Goal: Task Accomplishment & Management: Use online tool/utility

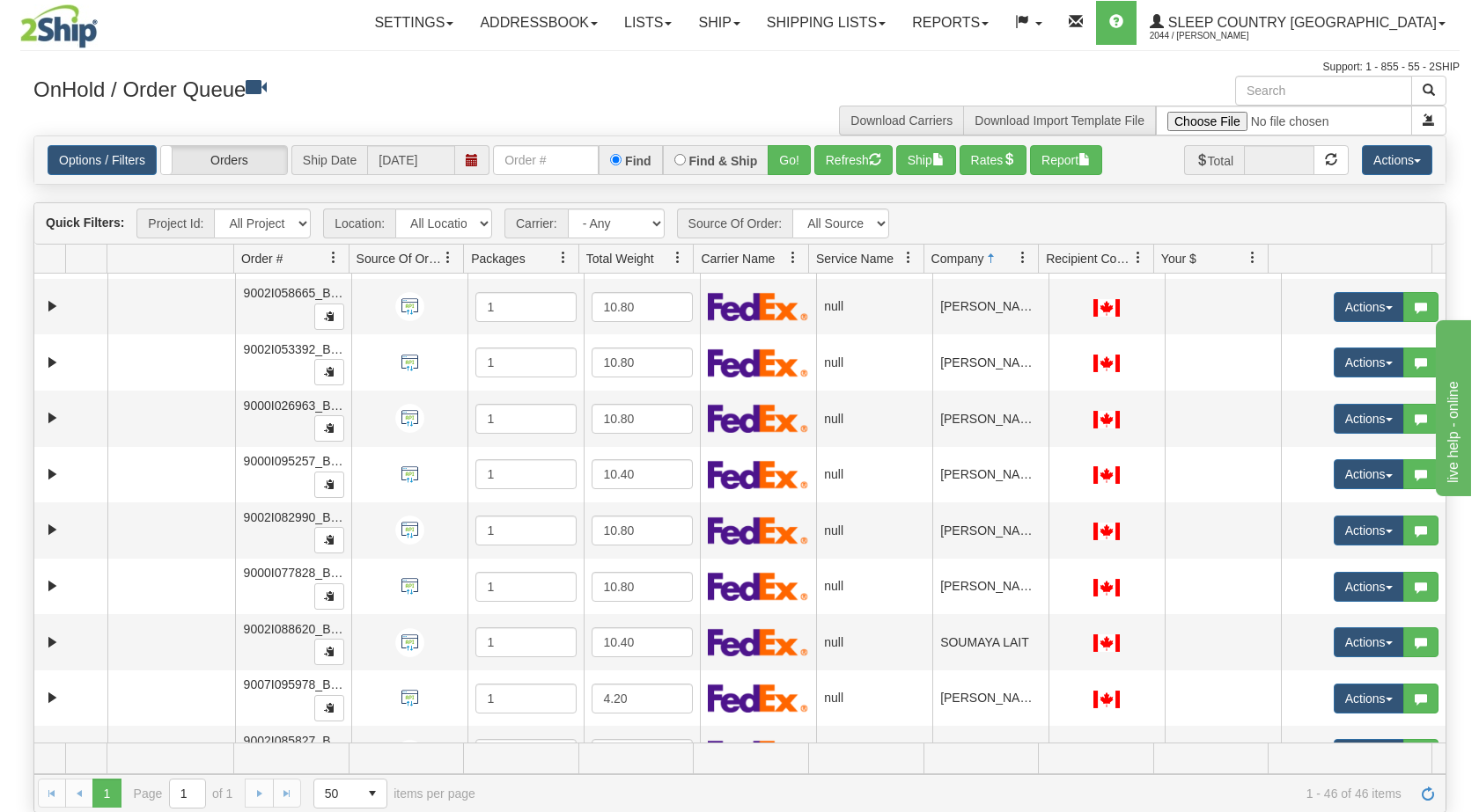
scroll to position [2106, 0]
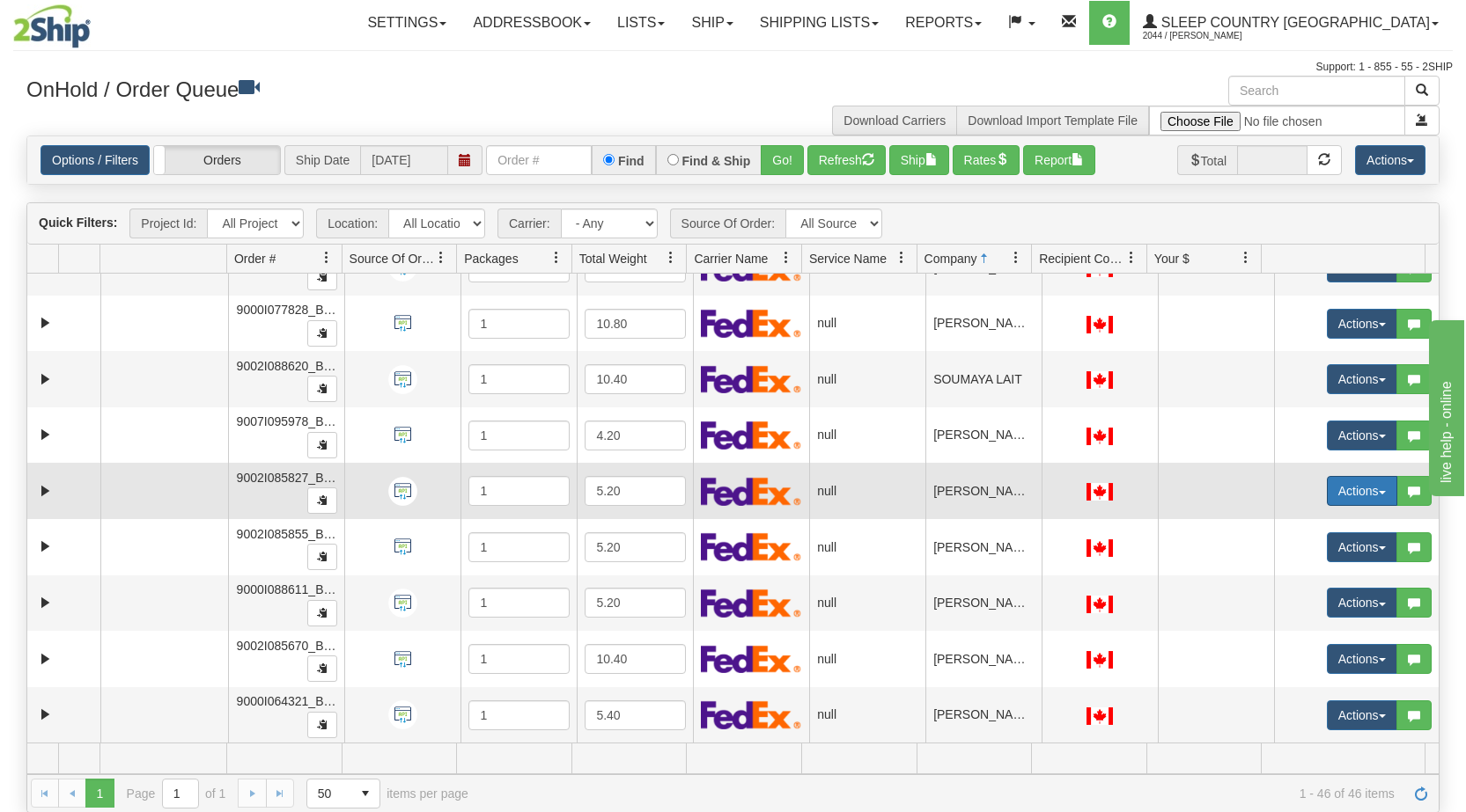
click at [1379, 493] on span "button" at bounding box center [1382, 494] width 7 height 4
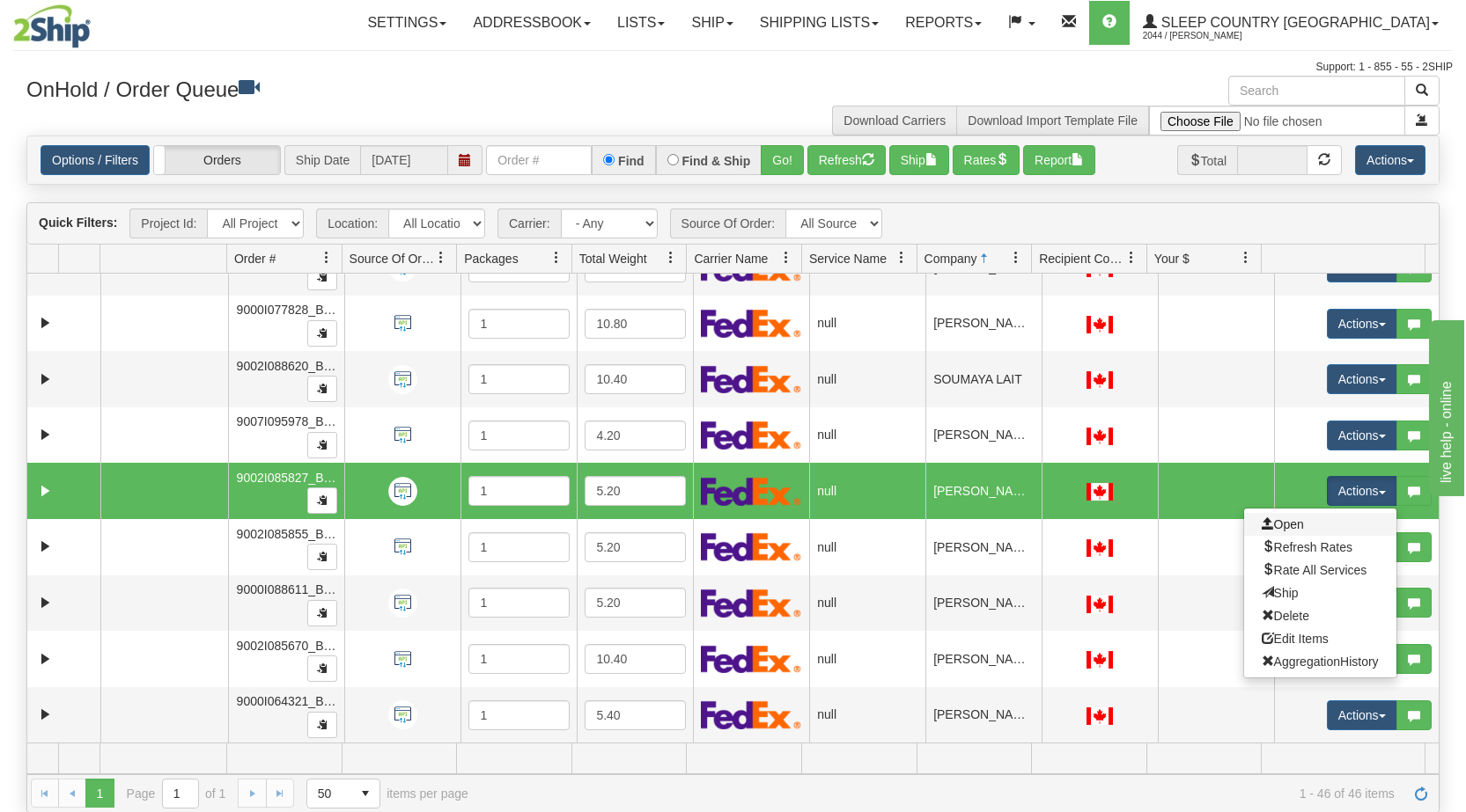
click at [1311, 525] on link "Open" at bounding box center [1321, 524] width 152 height 23
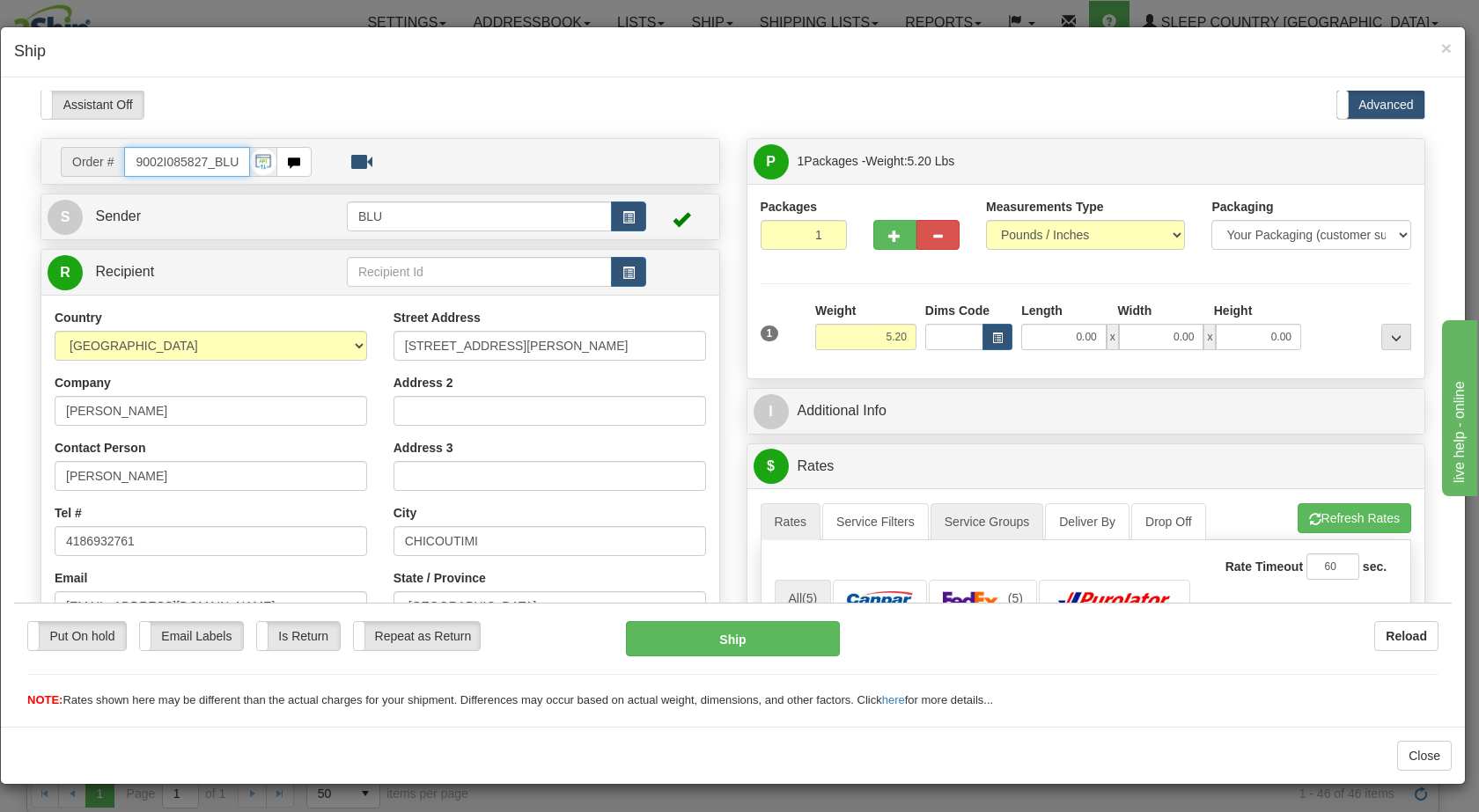
scroll to position [0, 0]
click at [624, 223] on span "button" at bounding box center [628, 218] width 13 height 12
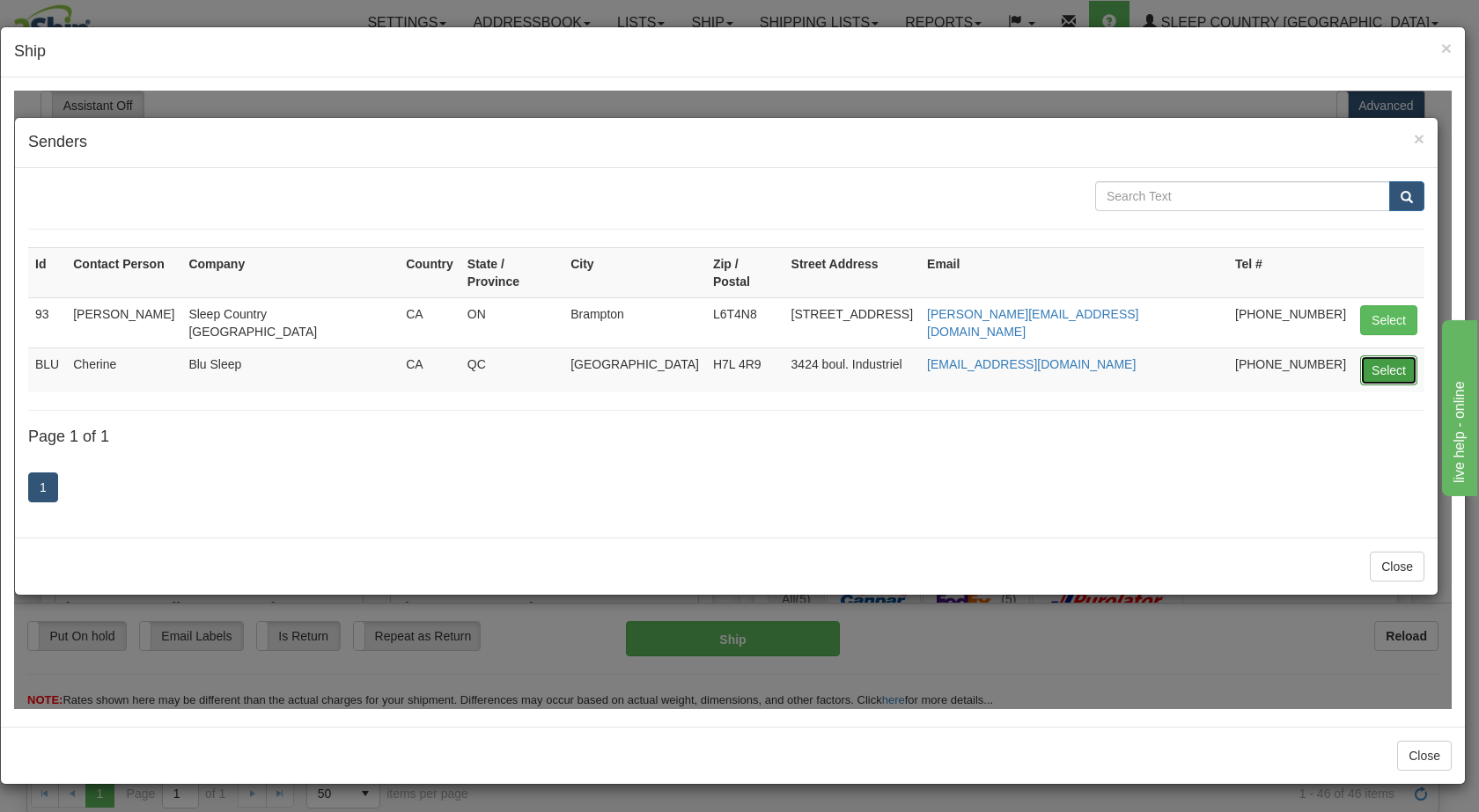
click at [1380, 355] on button "Select" at bounding box center [1389, 369] width 57 height 30
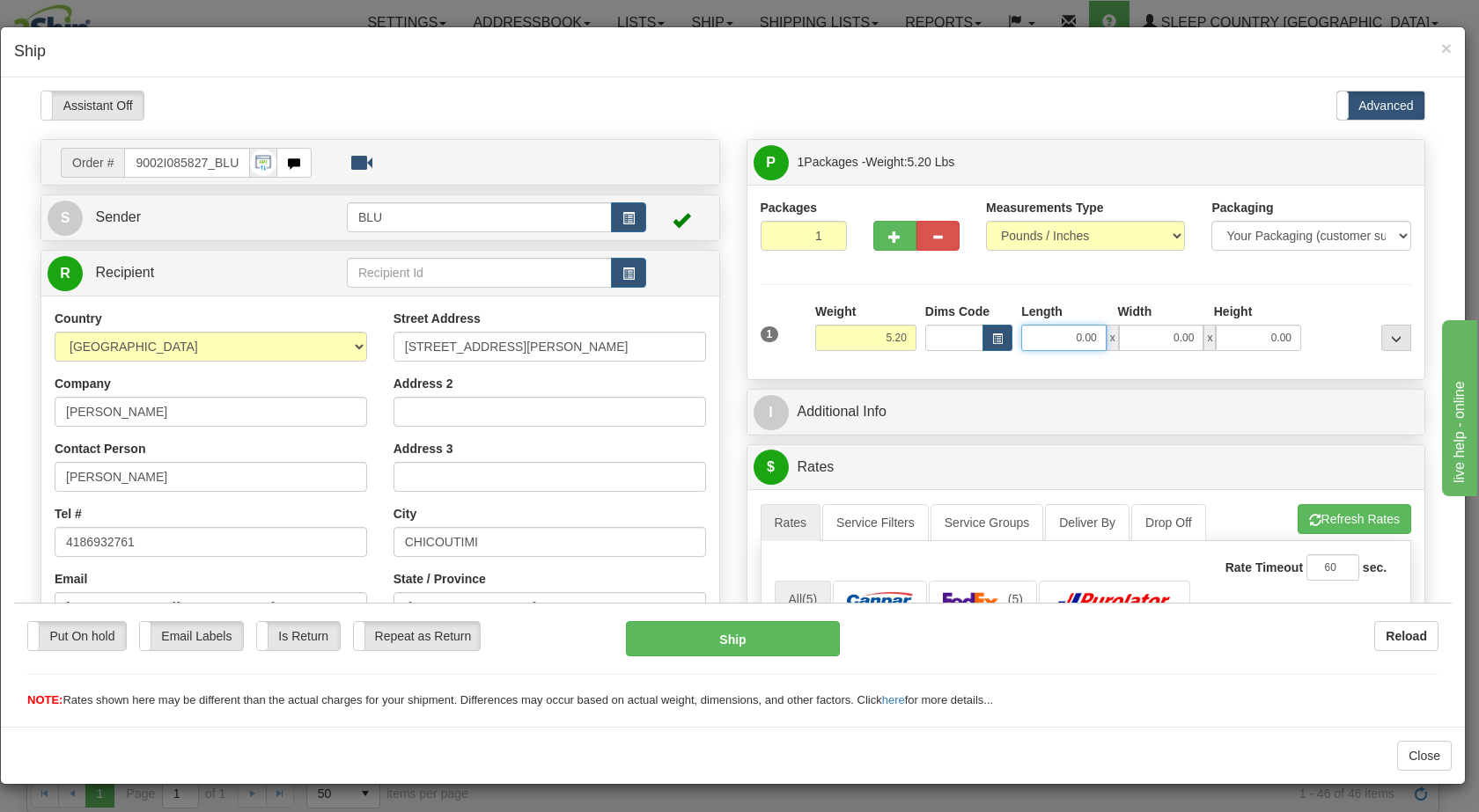
click at [1064, 335] on input "0.00" at bounding box center [1063, 337] width 86 height 26
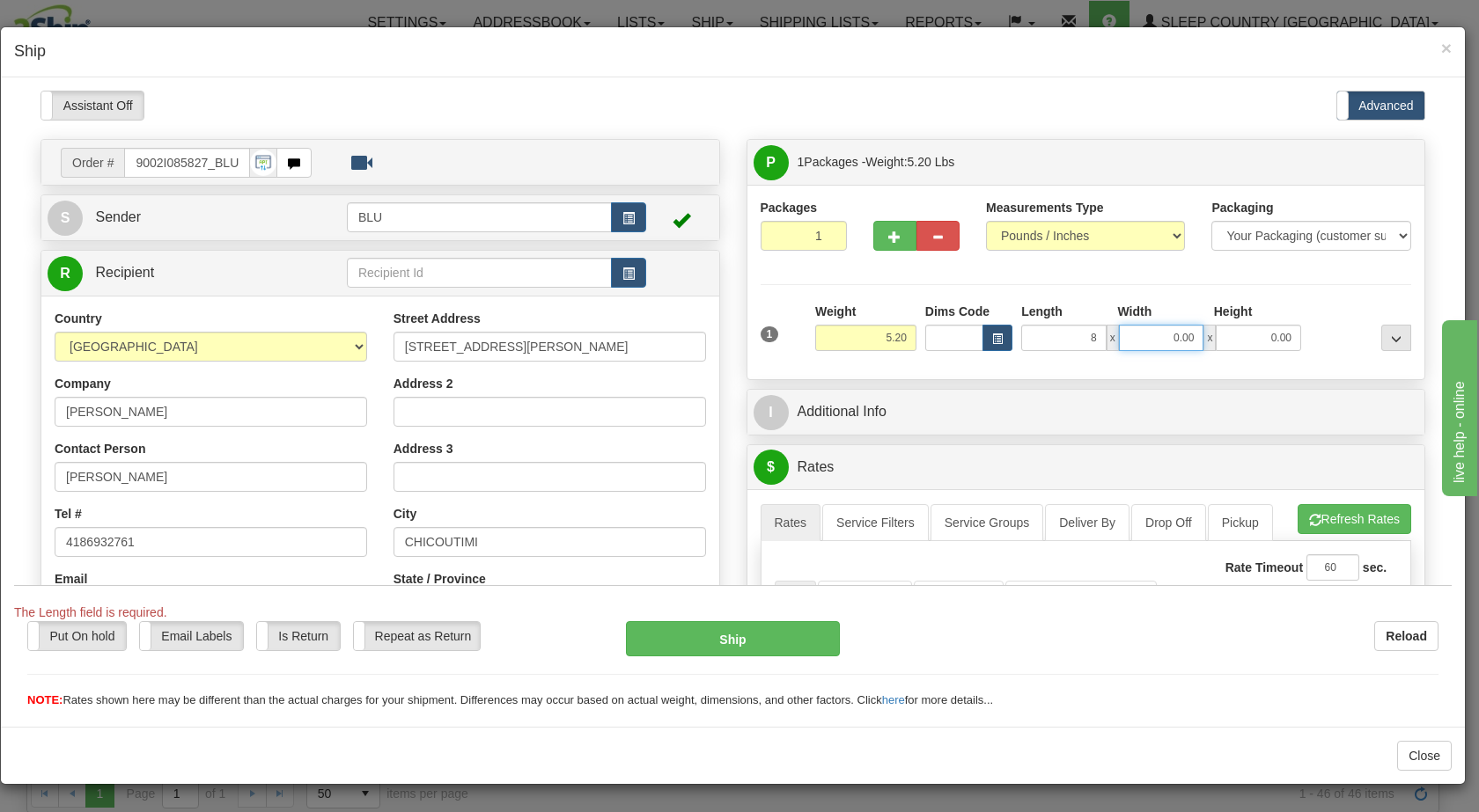
type input "8.00"
click at [1152, 339] on input "0.00" at bounding box center [1161, 337] width 86 height 26
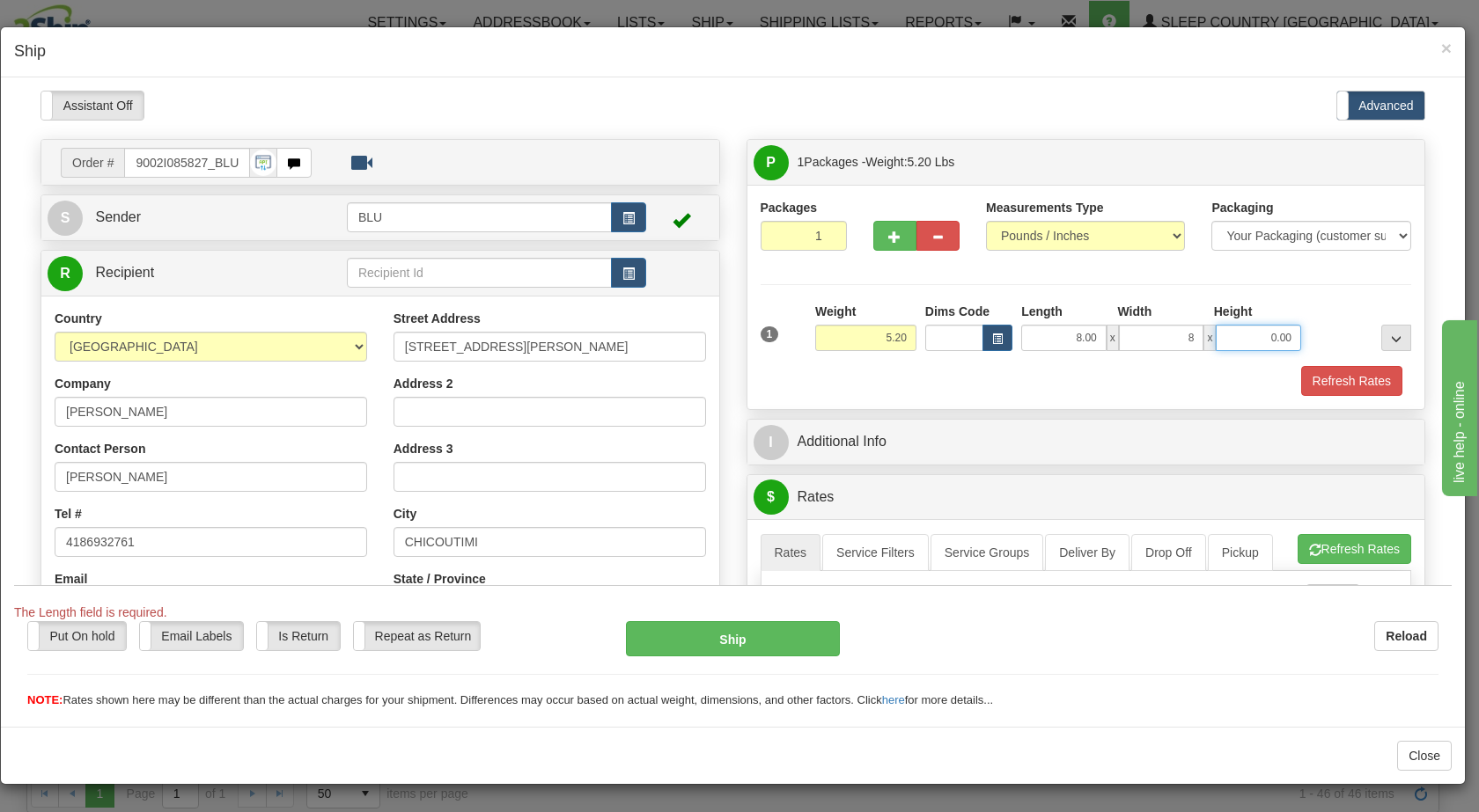
type input "8.00"
click at [1243, 329] on input "0.00" at bounding box center [1259, 337] width 86 height 26
type input "16.00"
click at [1332, 328] on div at bounding box center [1361, 326] width 110 height 48
click at [1308, 382] on button "Refresh Rates" at bounding box center [1351, 380] width 101 height 30
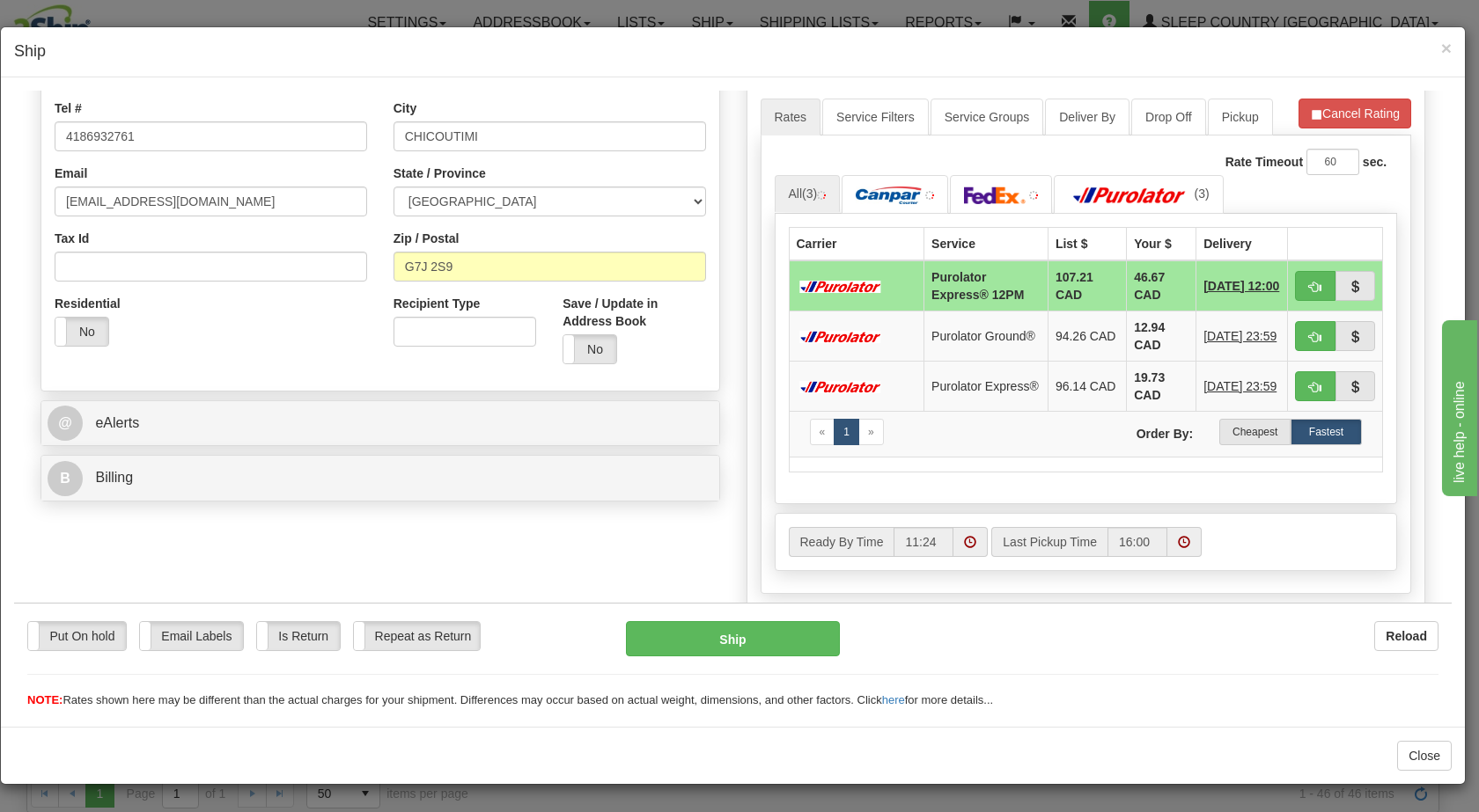
scroll to position [407, 0]
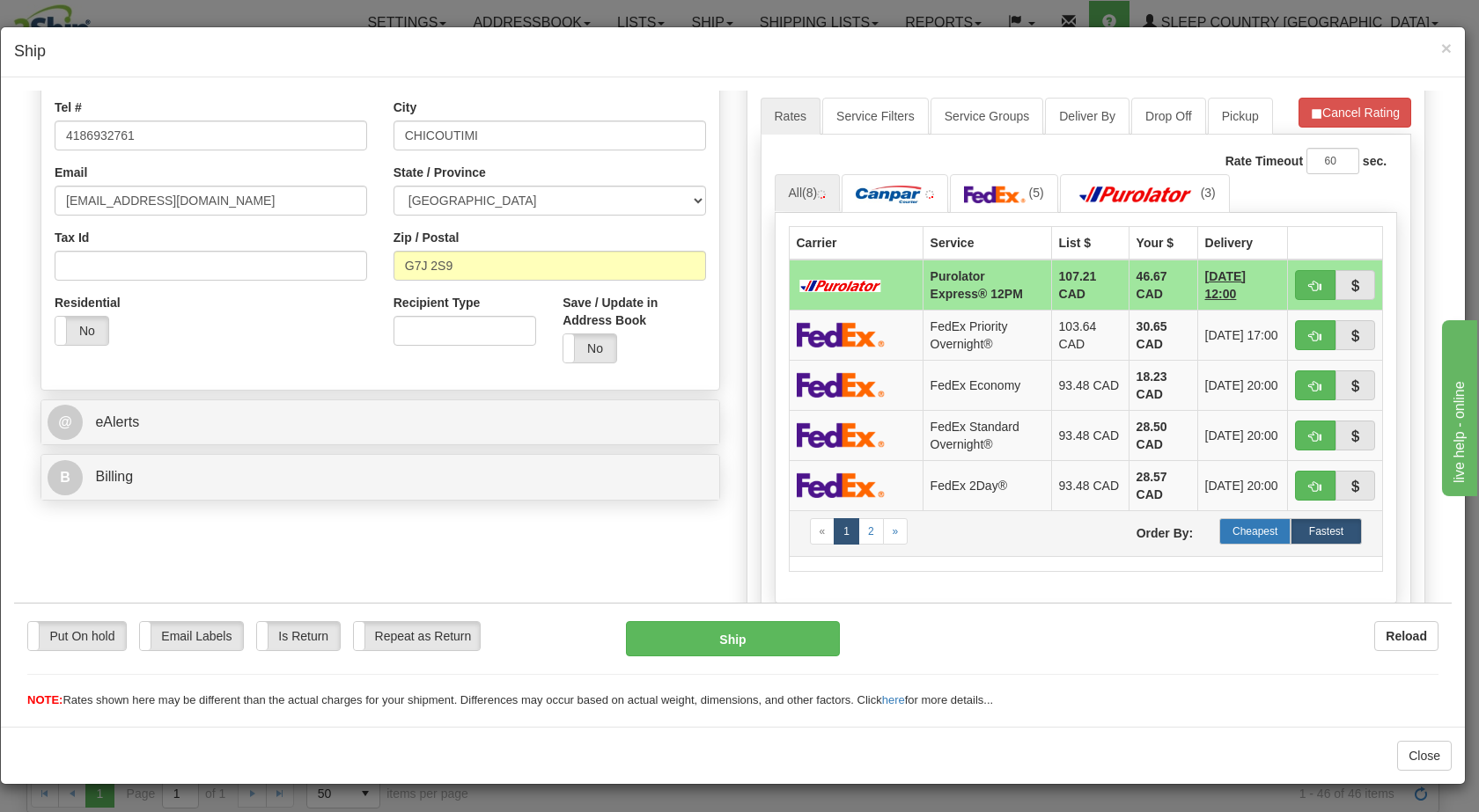
click at [1227, 529] on label "Cheapest" at bounding box center [1255, 530] width 71 height 26
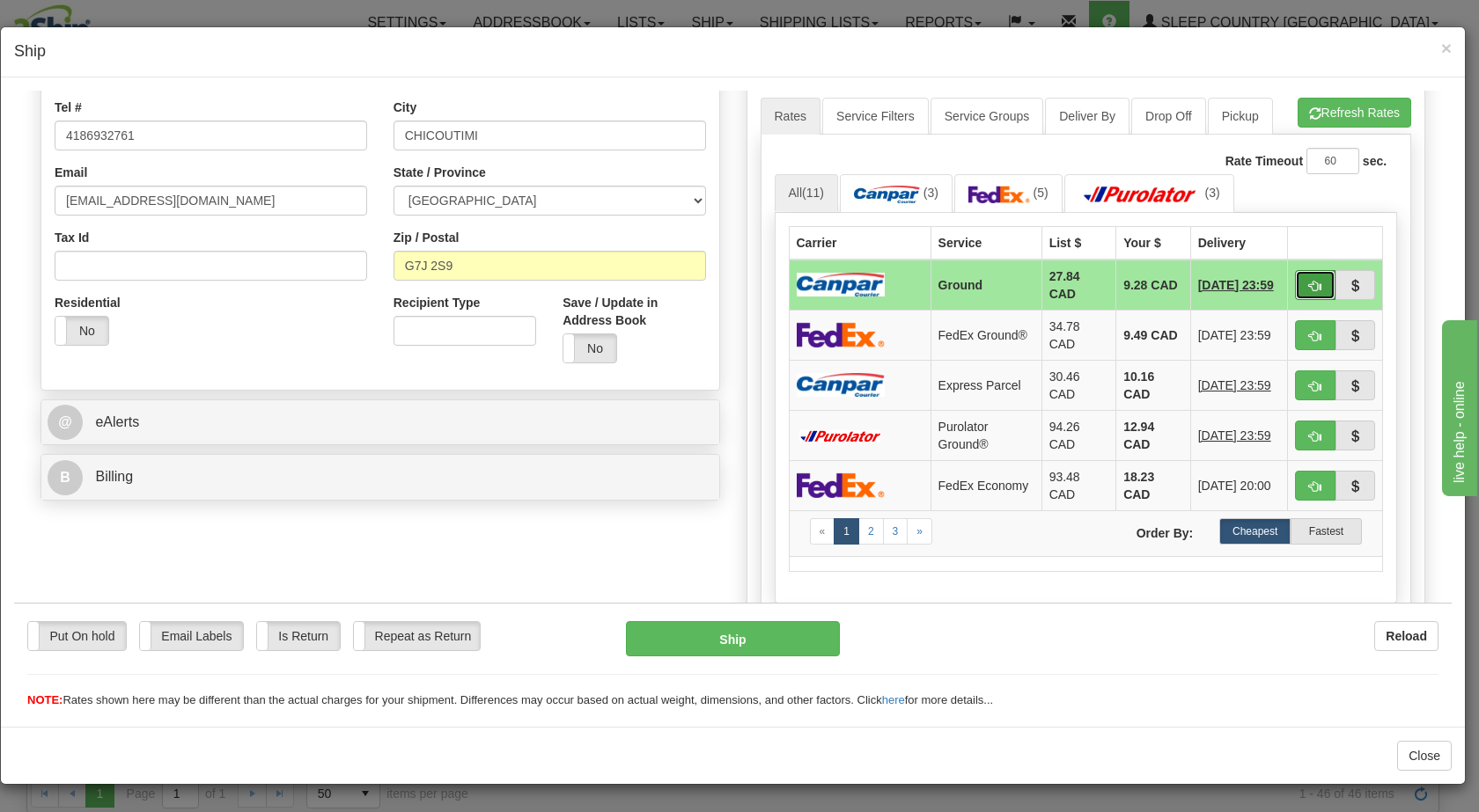
click at [1310, 285] on span "button" at bounding box center [1315, 286] width 13 height 12
type input "1"
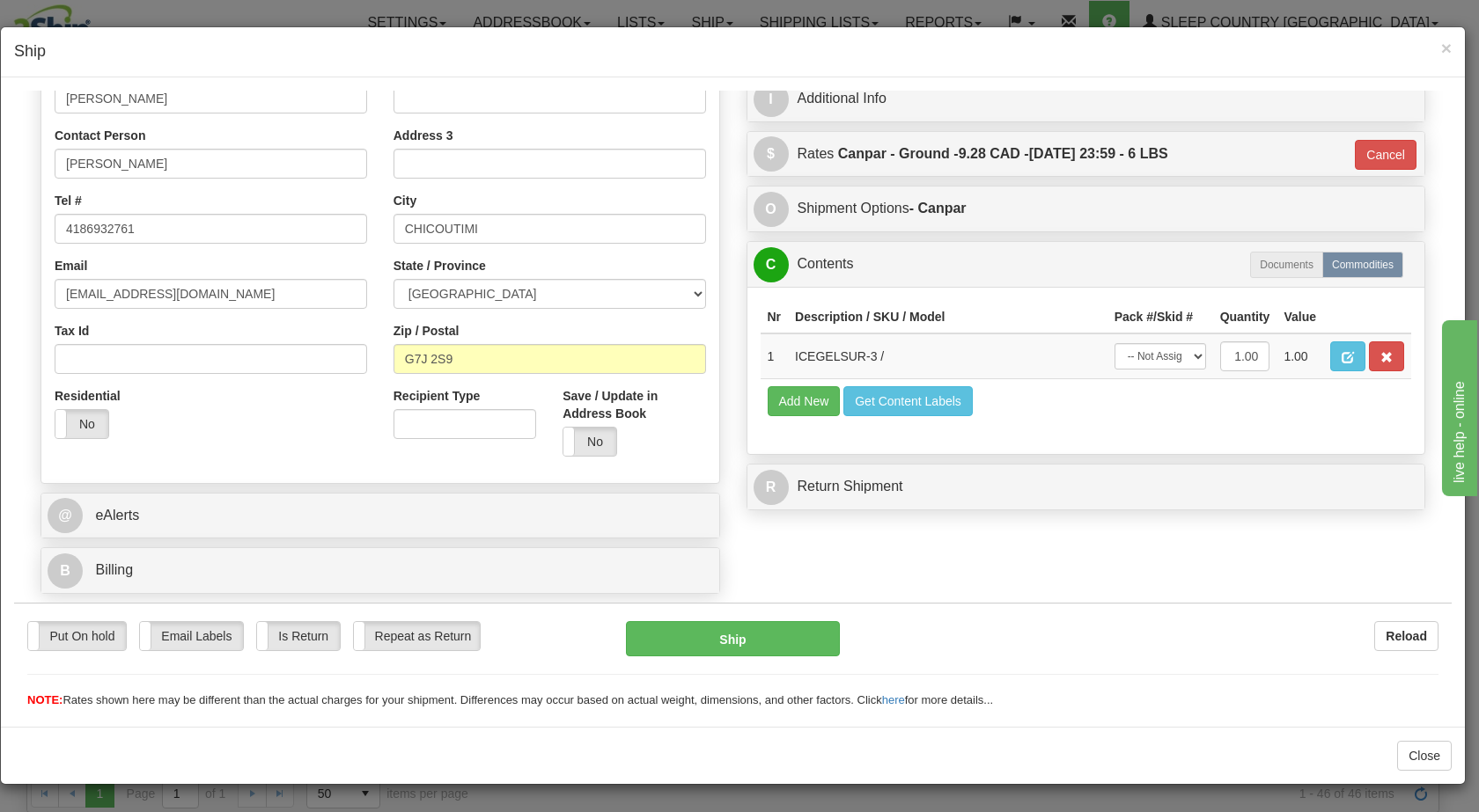
scroll to position [314, 0]
click at [749, 645] on button "Ship" at bounding box center [732, 638] width 213 height 36
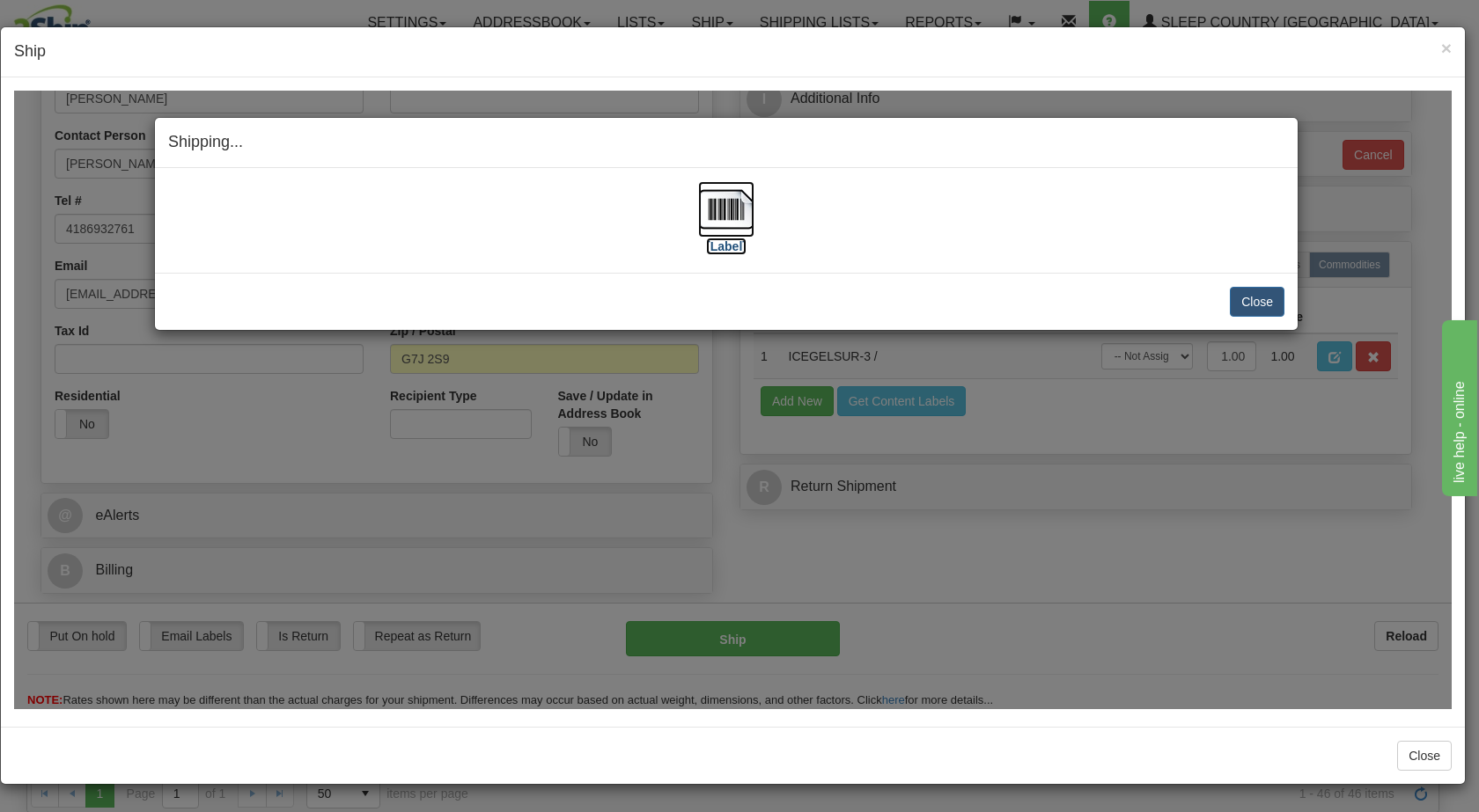
click at [713, 206] on img at bounding box center [727, 209] width 57 height 57
click at [1264, 291] on button "Close" at bounding box center [1257, 300] width 55 height 30
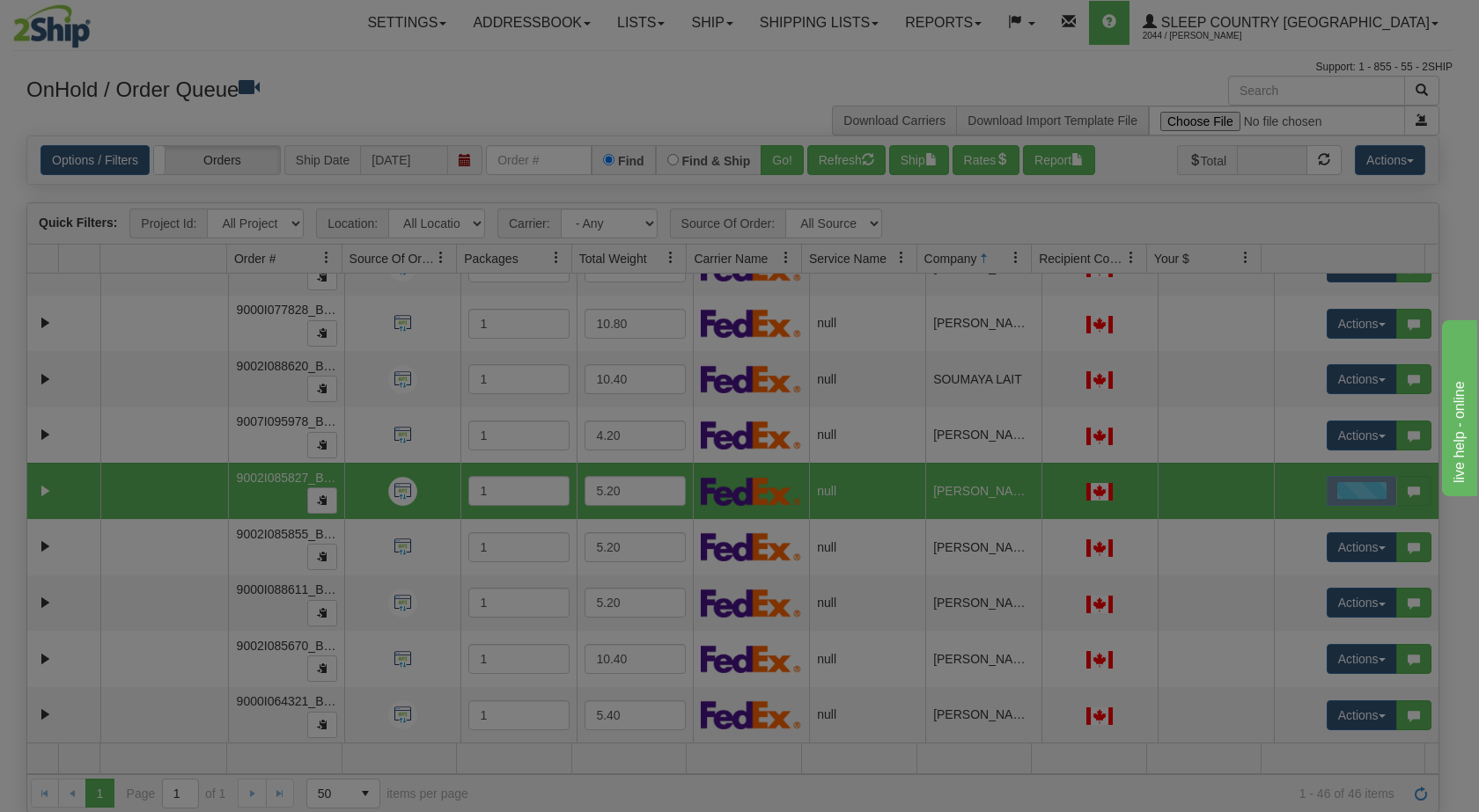
scroll to position [0, 0]
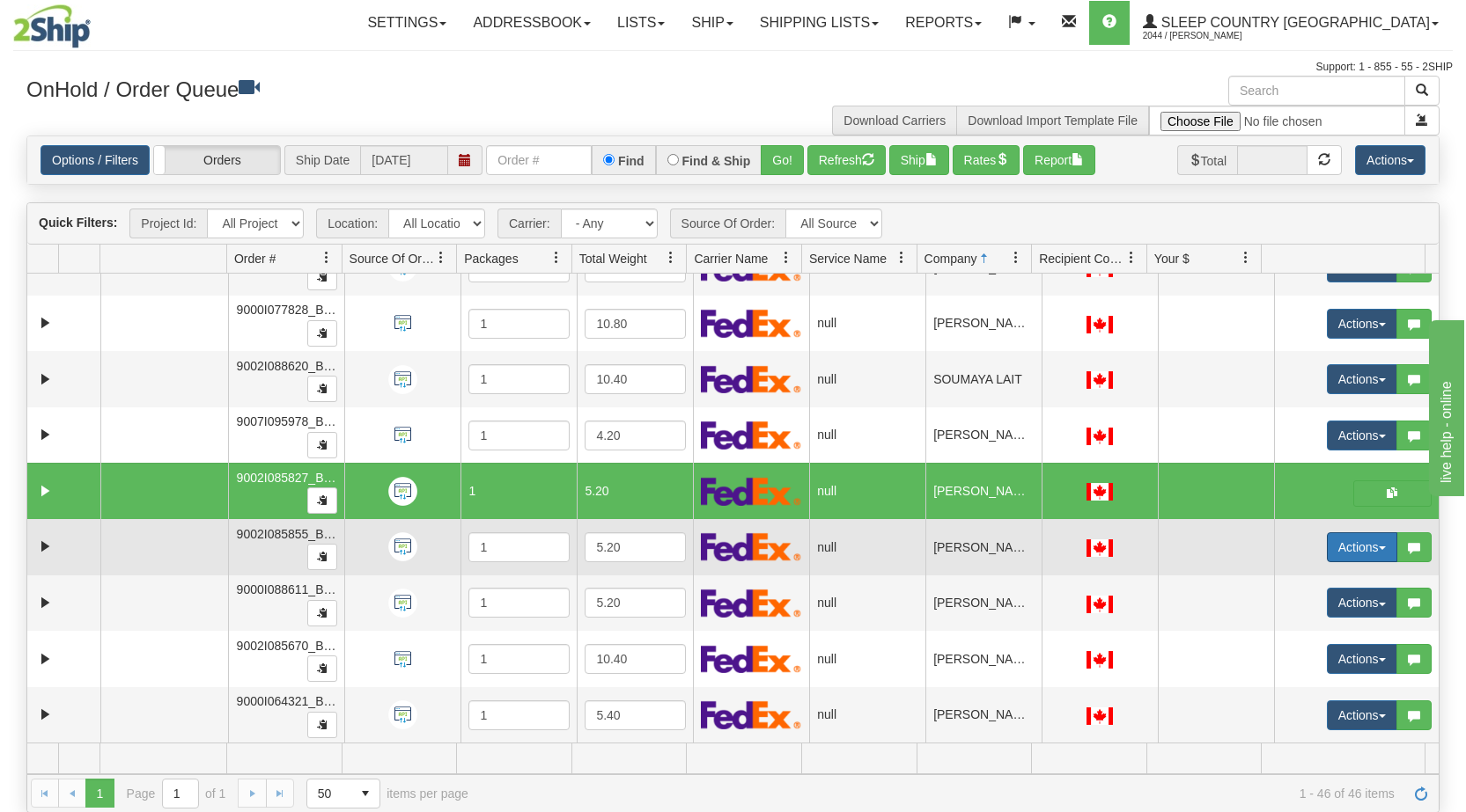
click at [1379, 546] on span "button" at bounding box center [1382, 548] width 7 height 4
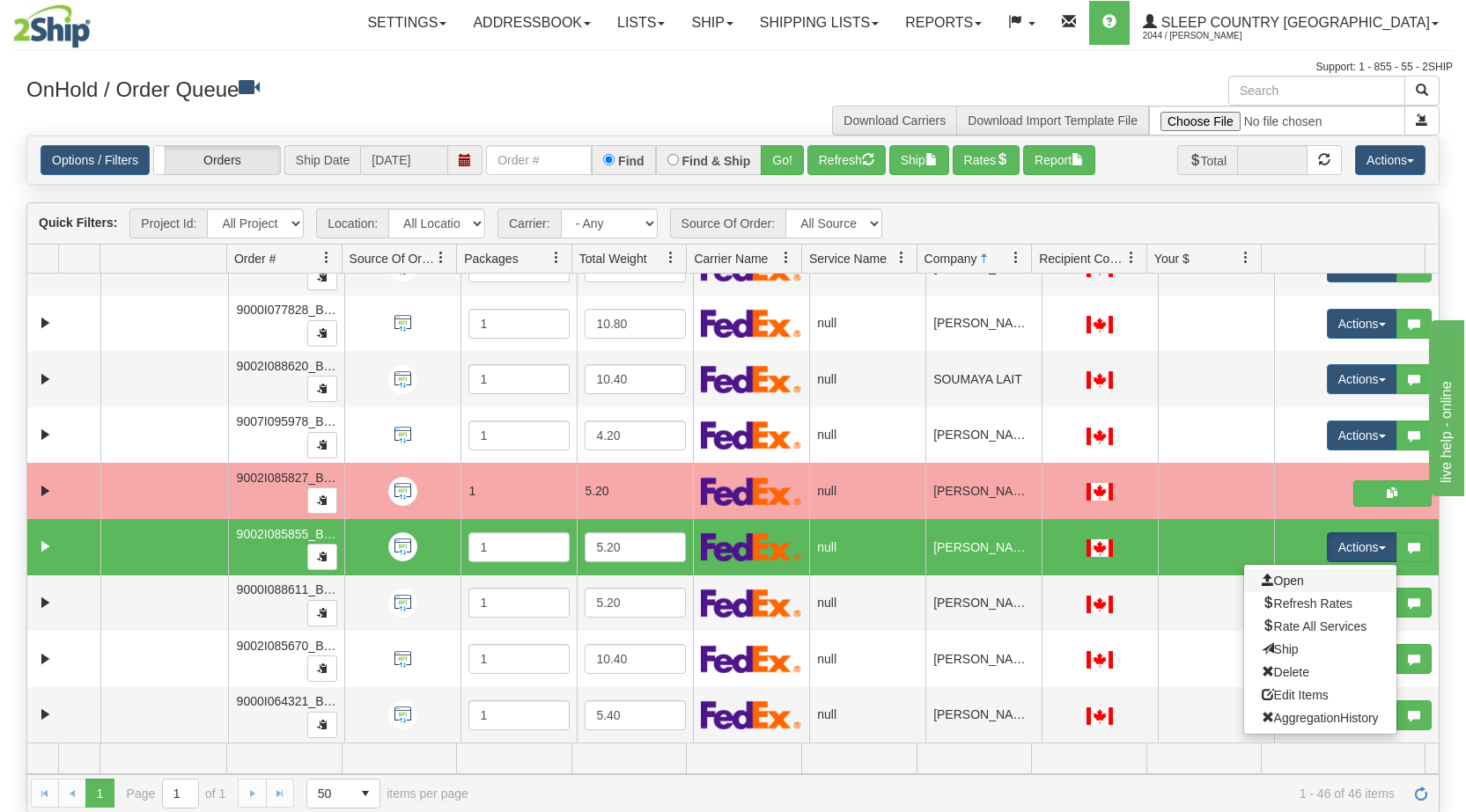
click at [1296, 580] on link "Open" at bounding box center [1321, 581] width 152 height 23
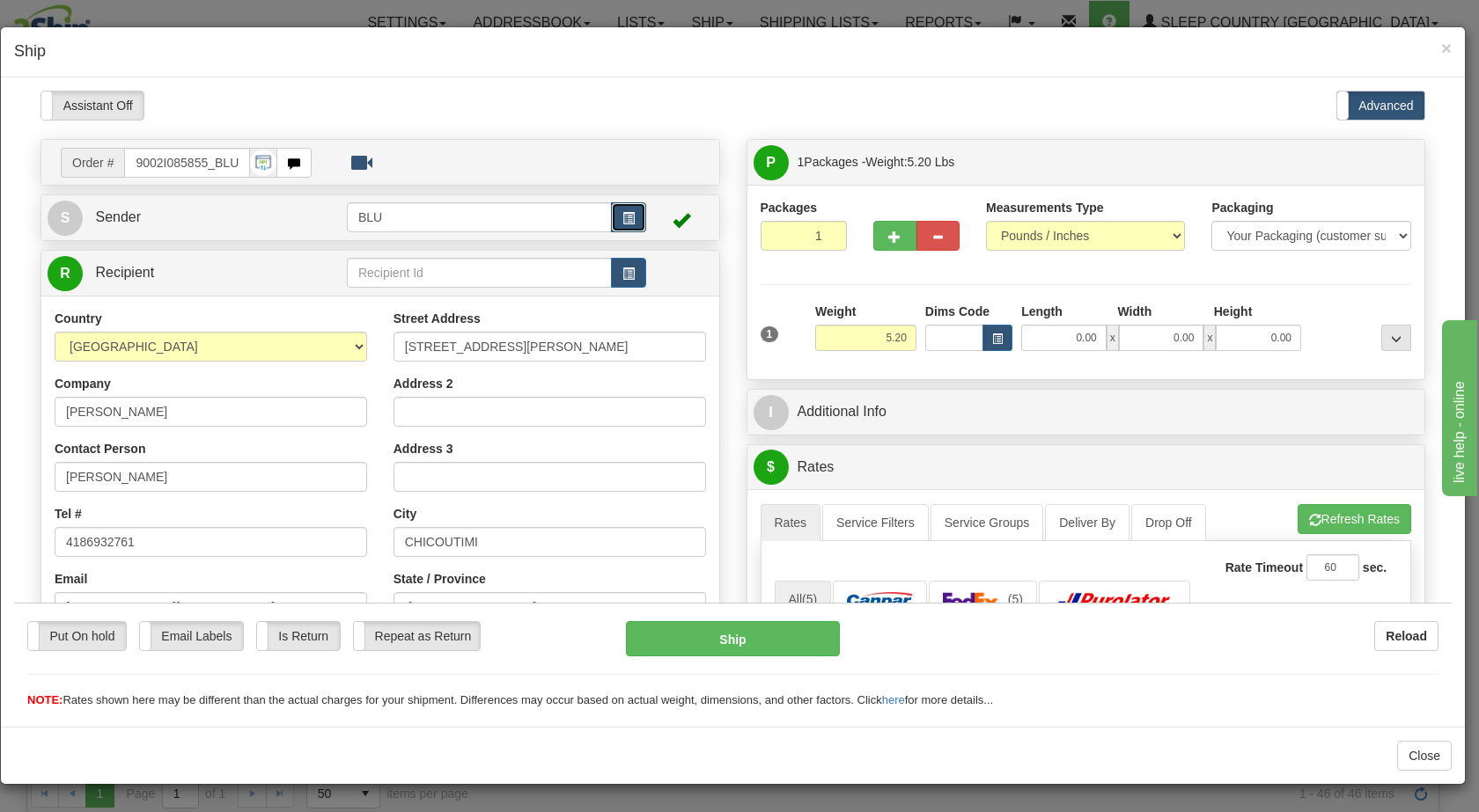
click at [626, 218] on span "button" at bounding box center [628, 218] width 13 height 12
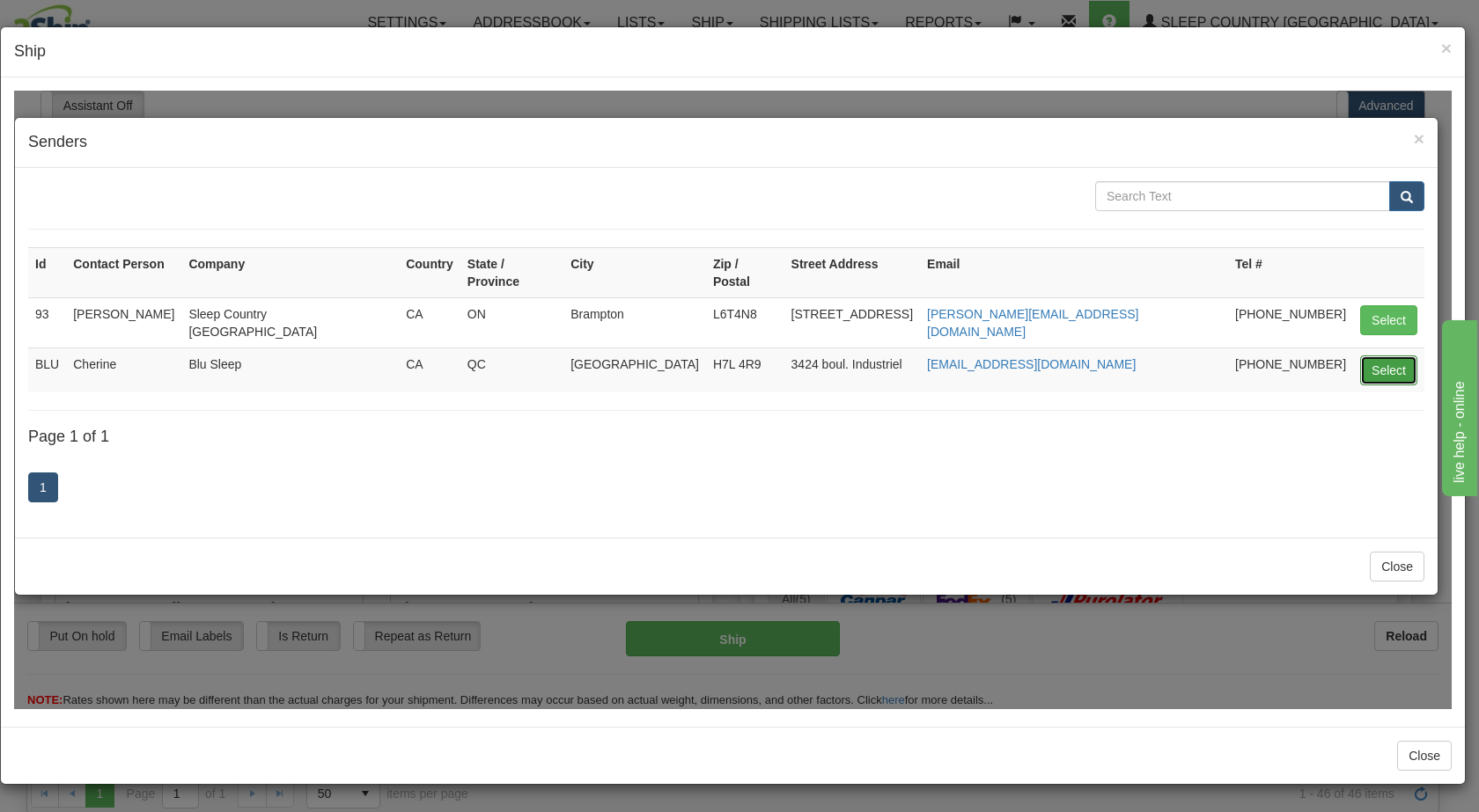
click at [1387, 355] on button "Select" at bounding box center [1389, 369] width 57 height 30
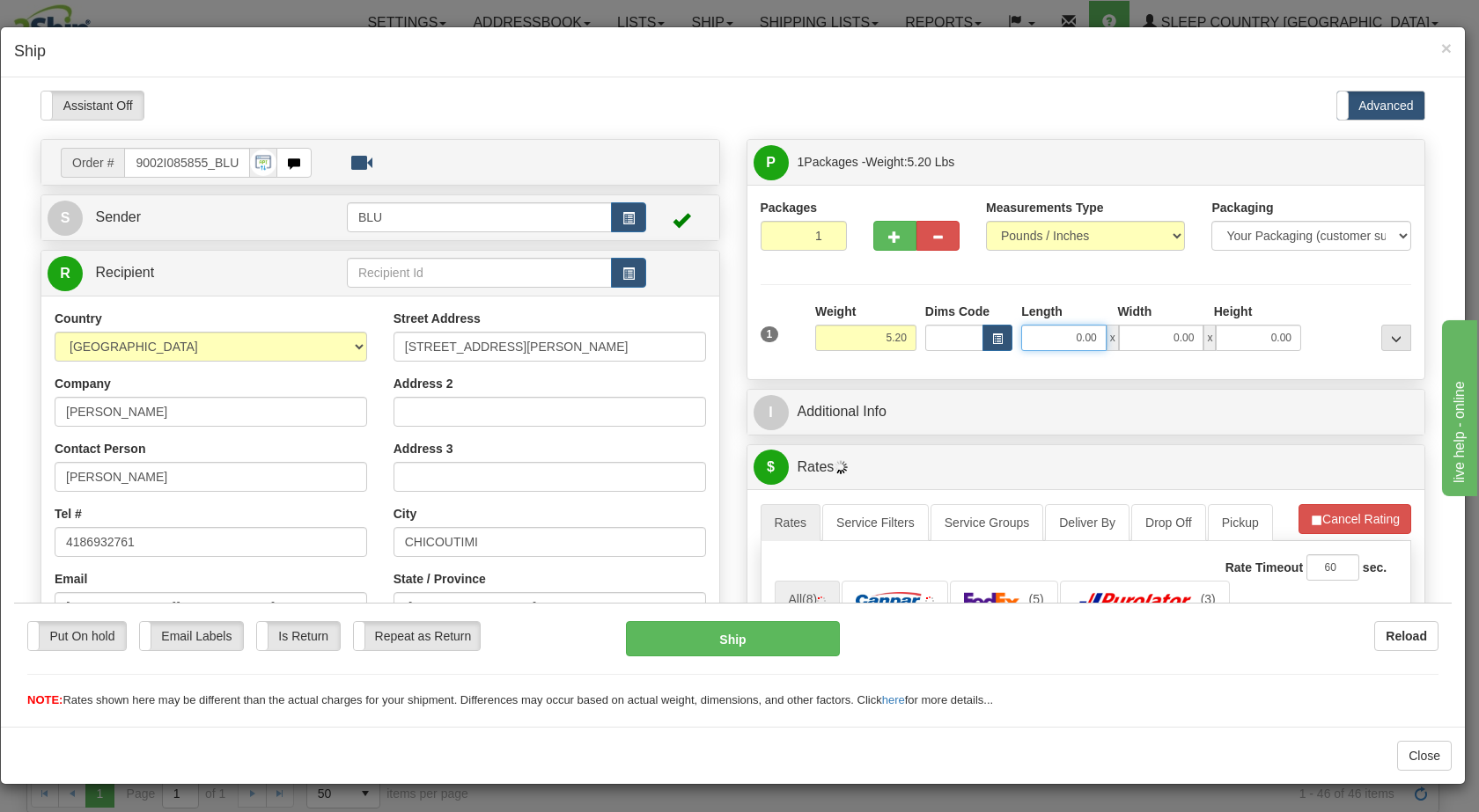
click at [1040, 336] on input "0.00" at bounding box center [1063, 337] width 86 height 26
type input "8.00"
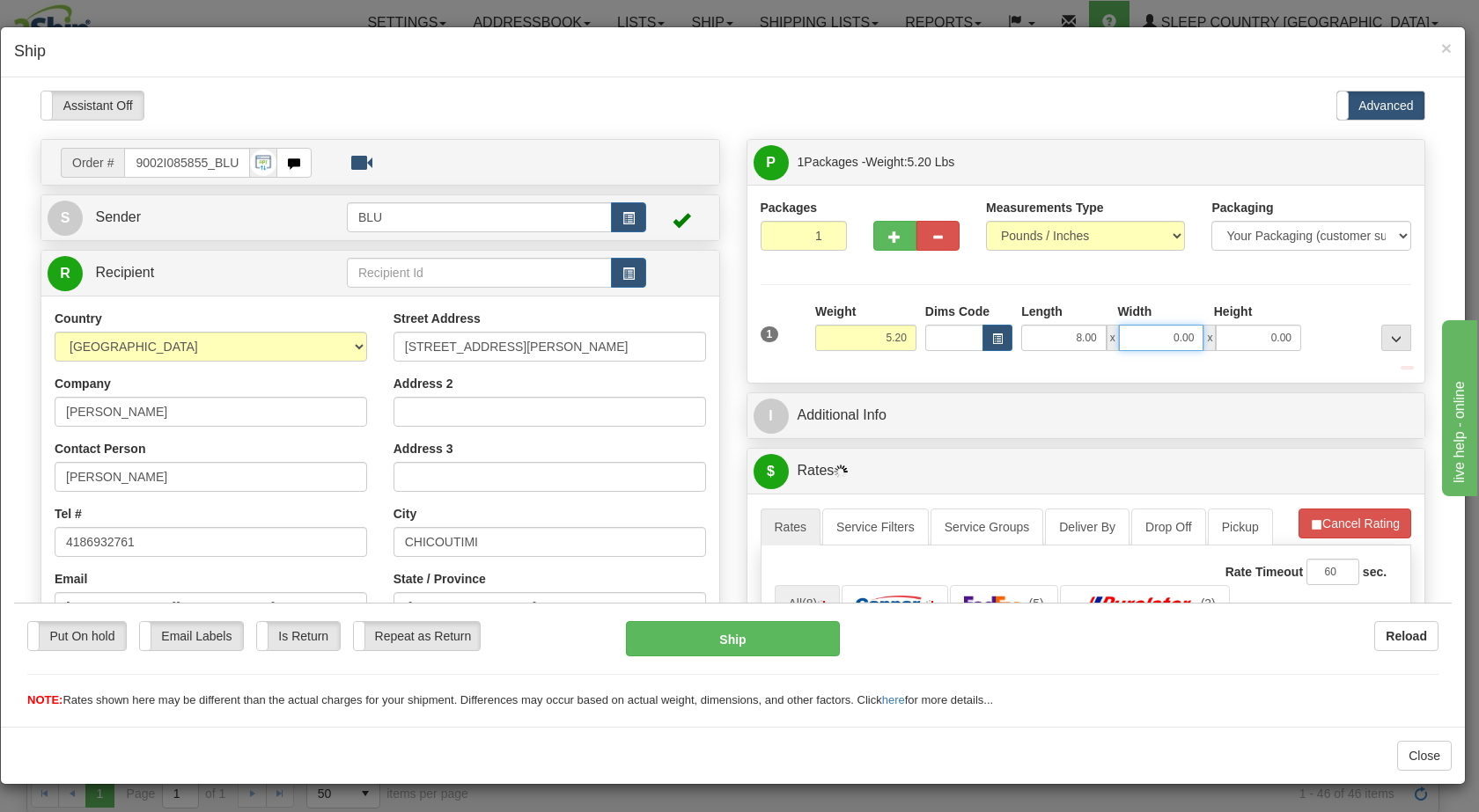
click at [1133, 335] on input "0.00" at bounding box center [1161, 337] width 86 height 26
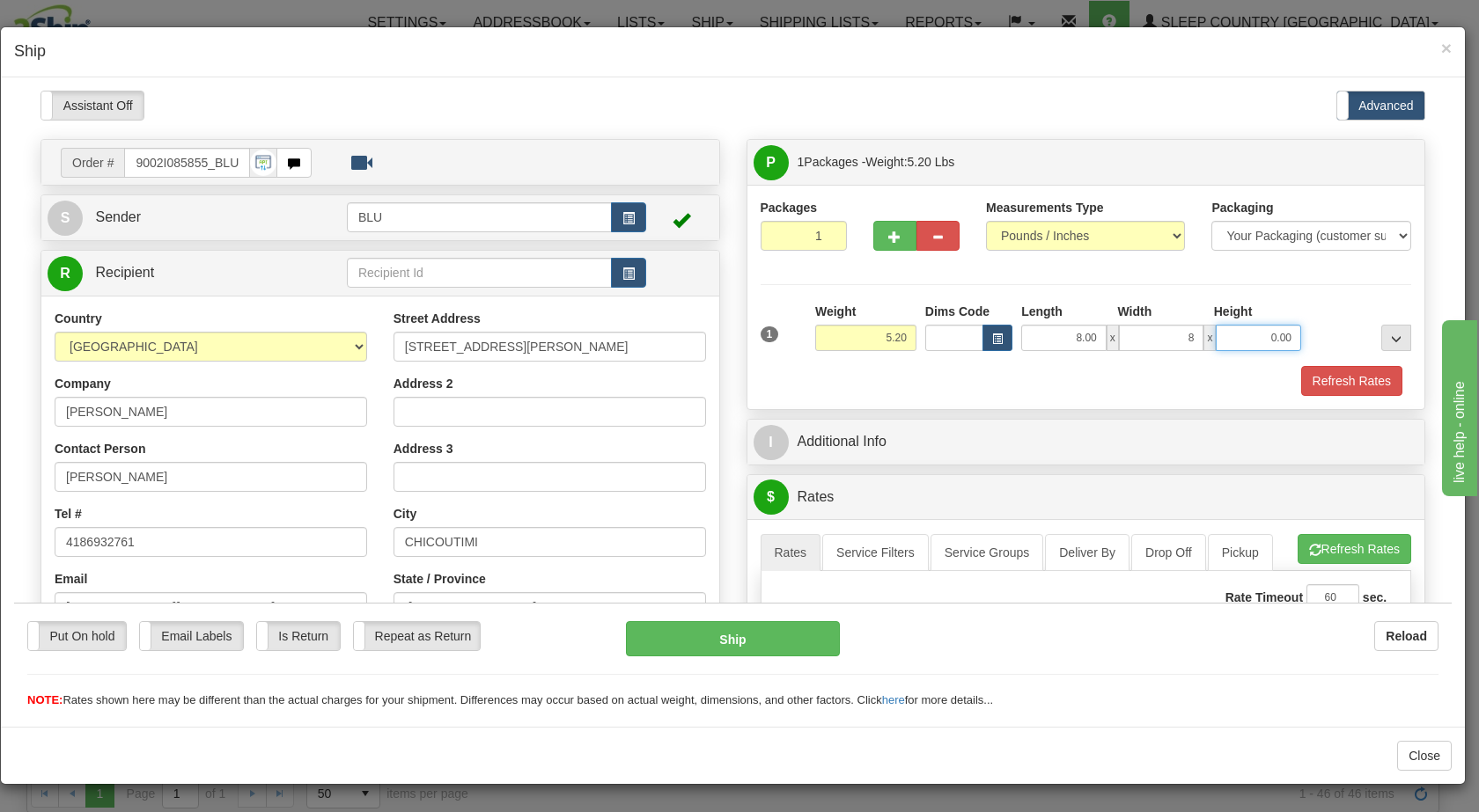
type input "8.00"
click at [1237, 335] on input "0.00" at bounding box center [1259, 337] width 86 height 26
type input "16.00"
click at [1329, 337] on div at bounding box center [1361, 326] width 110 height 48
click at [1327, 378] on button "Refresh Rates" at bounding box center [1351, 380] width 101 height 30
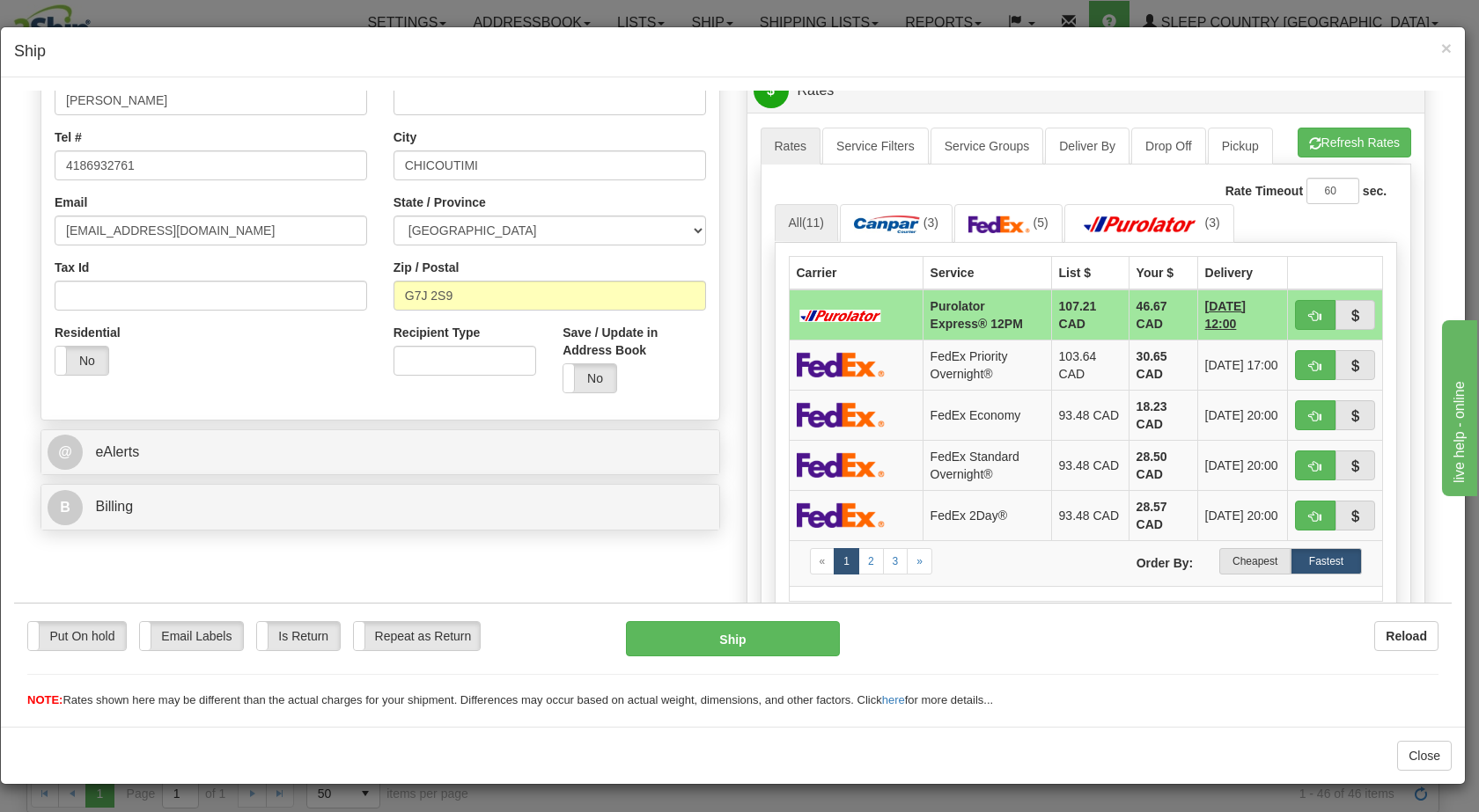
scroll to position [379, 0]
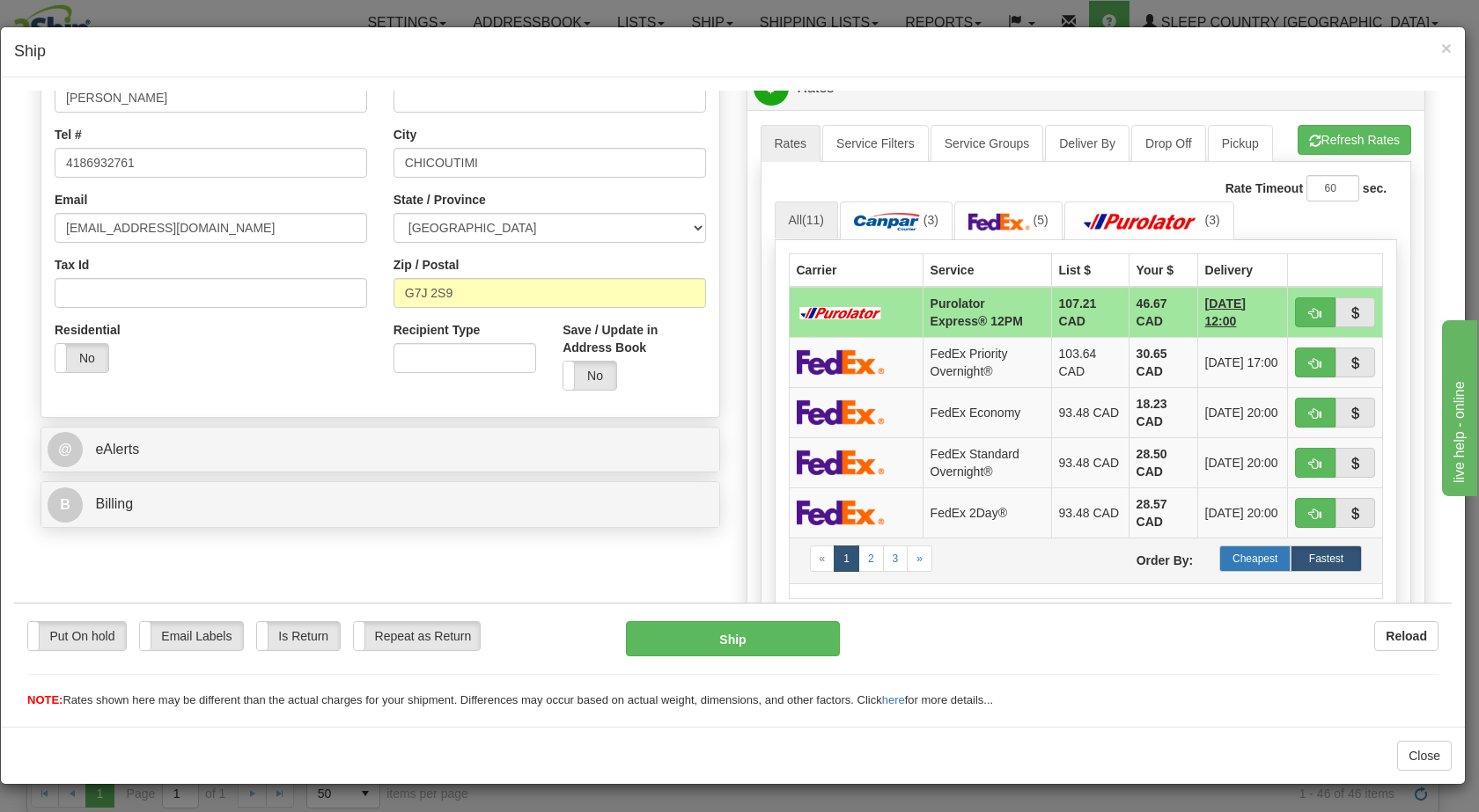
click at [1239, 554] on label "Cheapest" at bounding box center [1255, 557] width 71 height 26
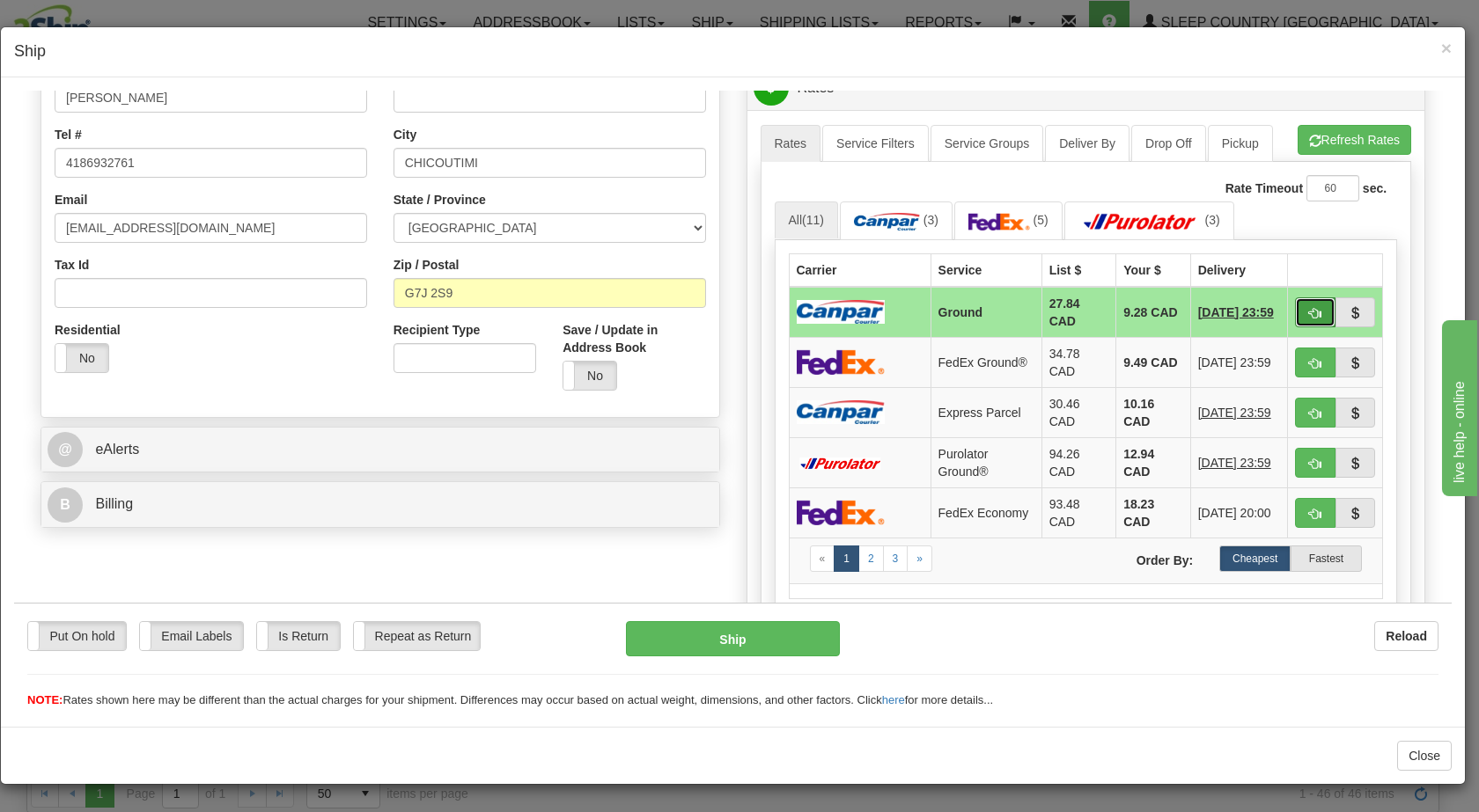
click at [1310, 307] on span "button" at bounding box center [1315, 313] width 13 height 12
type input "1"
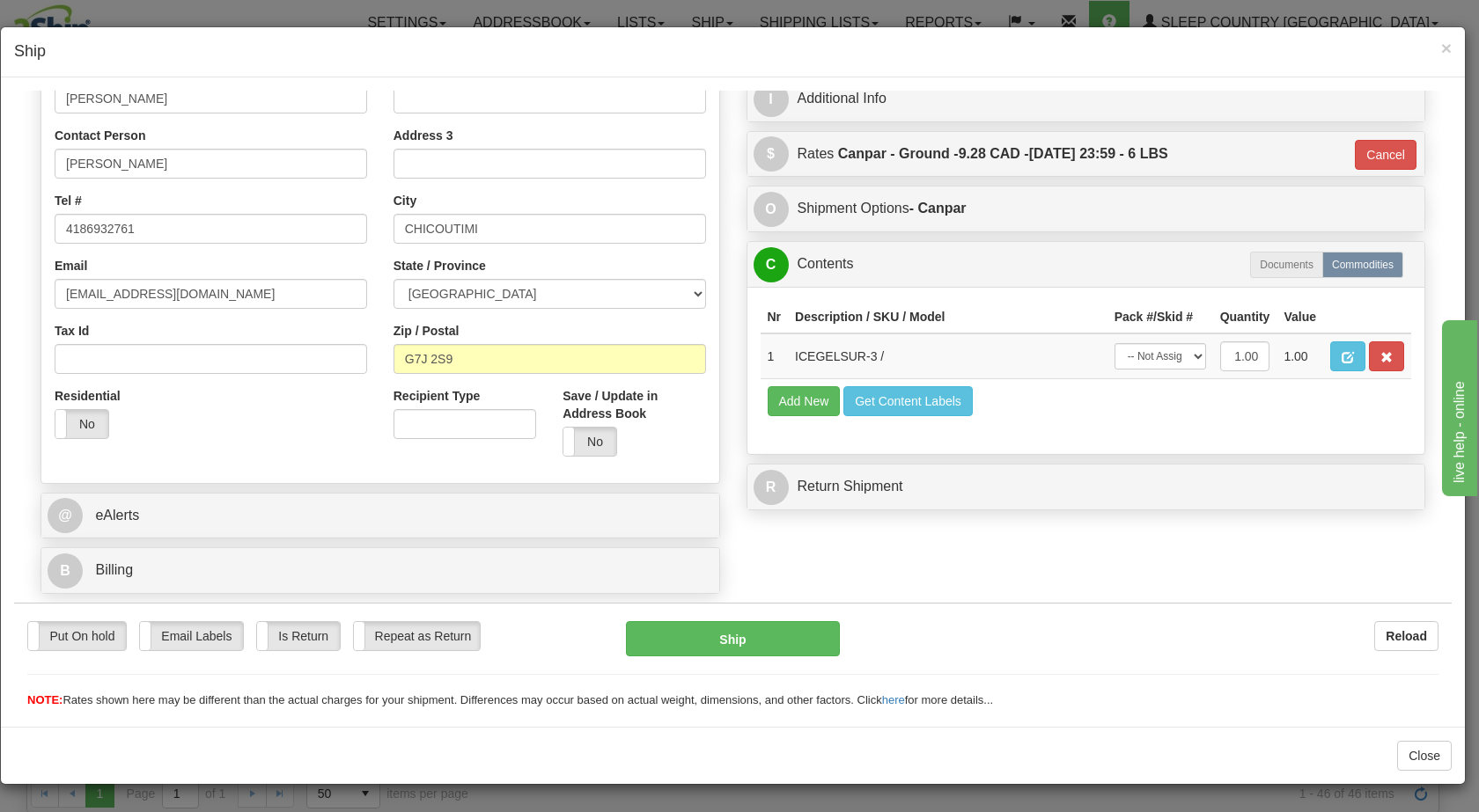
scroll to position [314, 0]
click at [699, 647] on button "Ship" at bounding box center [732, 638] width 213 height 36
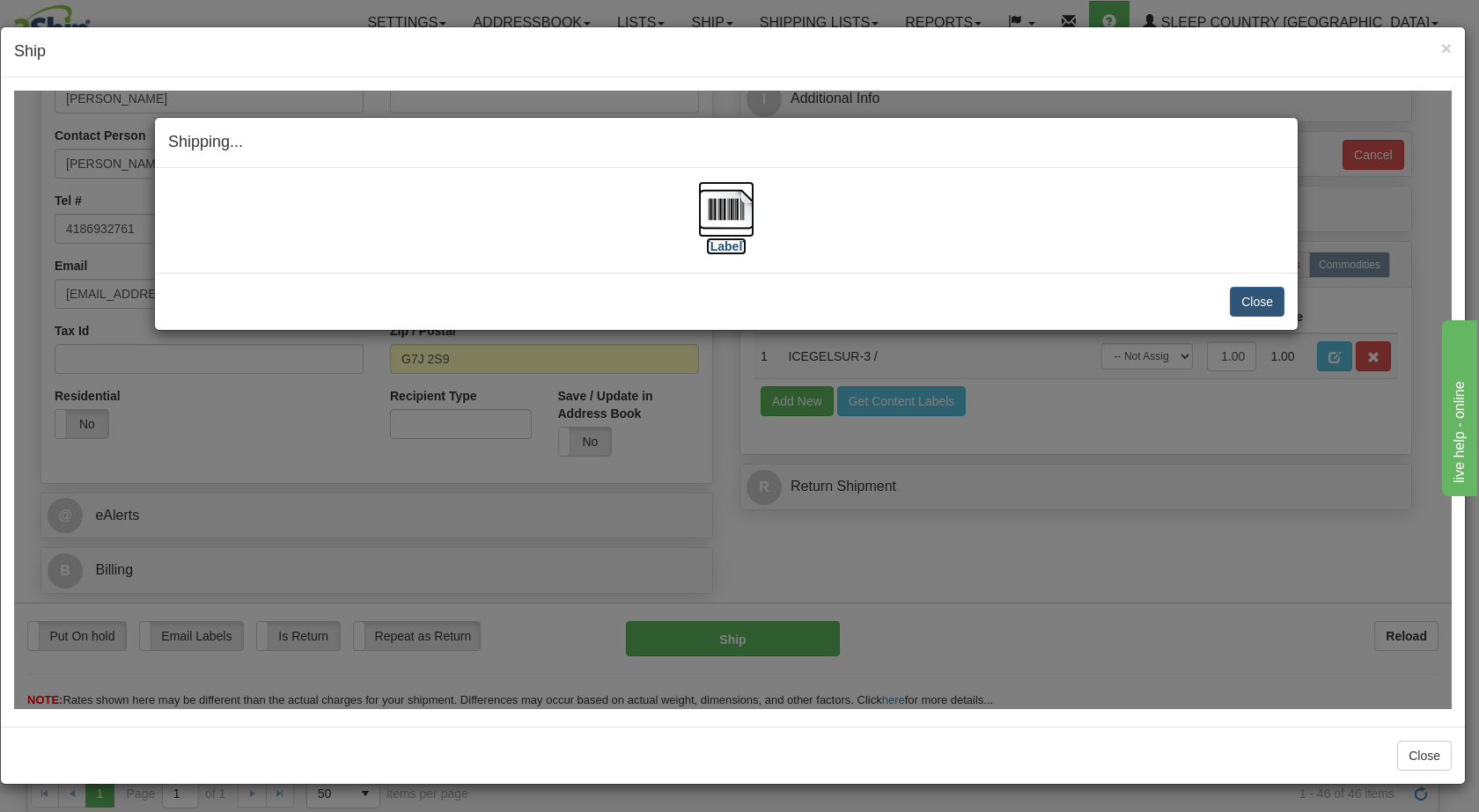
click at [722, 203] on img at bounding box center [727, 209] width 57 height 57
click at [1262, 302] on button "Close" at bounding box center [1257, 300] width 55 height 30
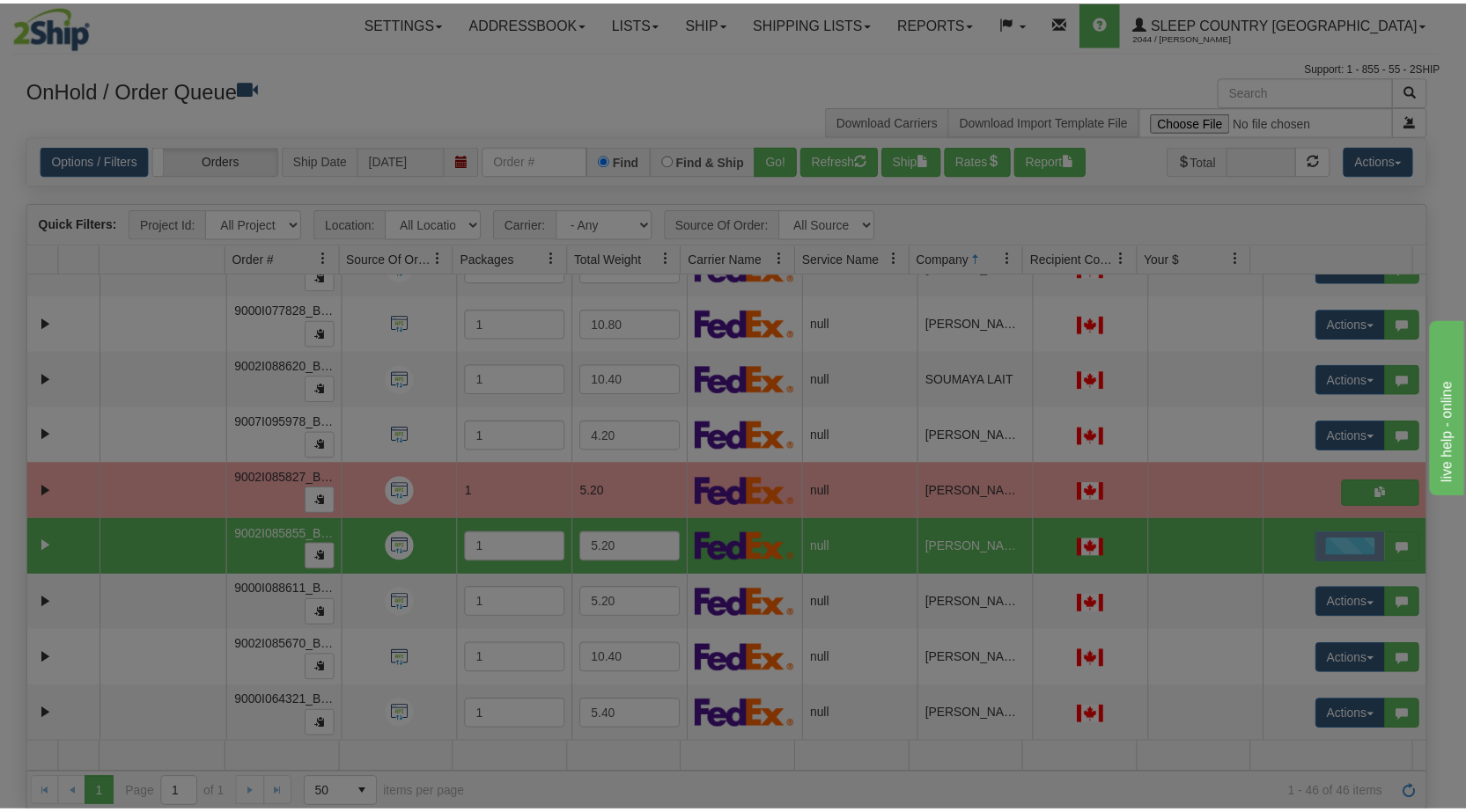
scroll to position [0, 0]
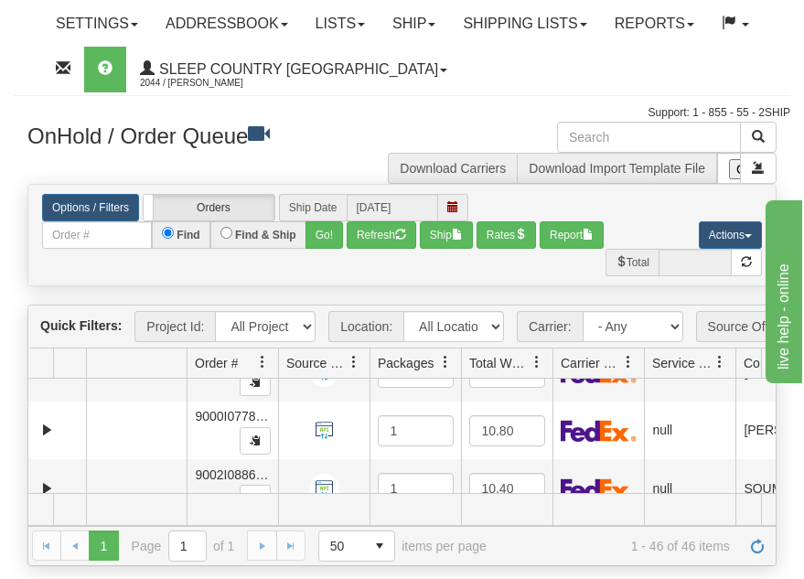
click at [543, 71] on ul "Settings Shipping Preferences Fields Preferences New Addressbook Recipients Sen…" at bounding box center [416, 46] width 748 height 91
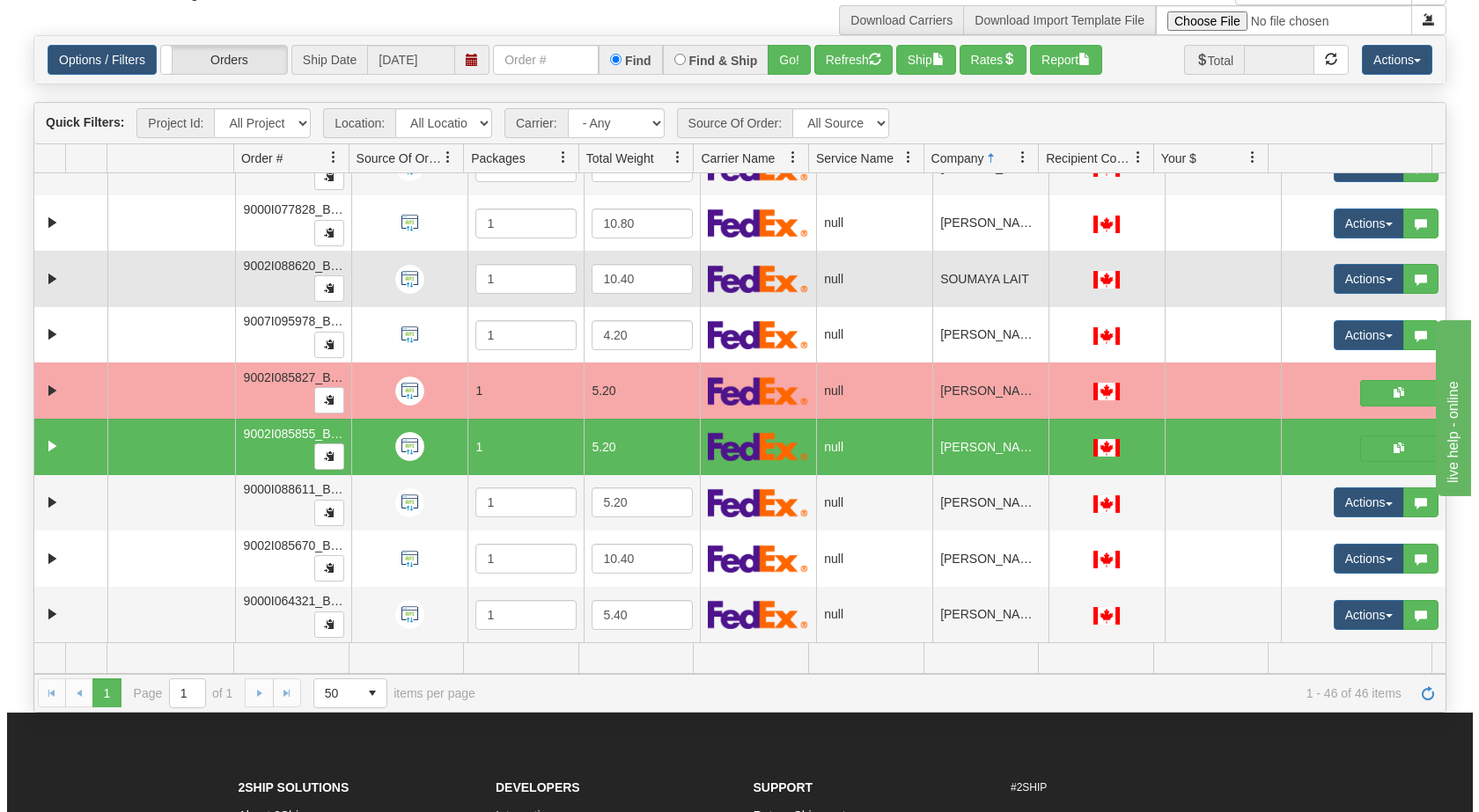
scroll to position [101, 0]
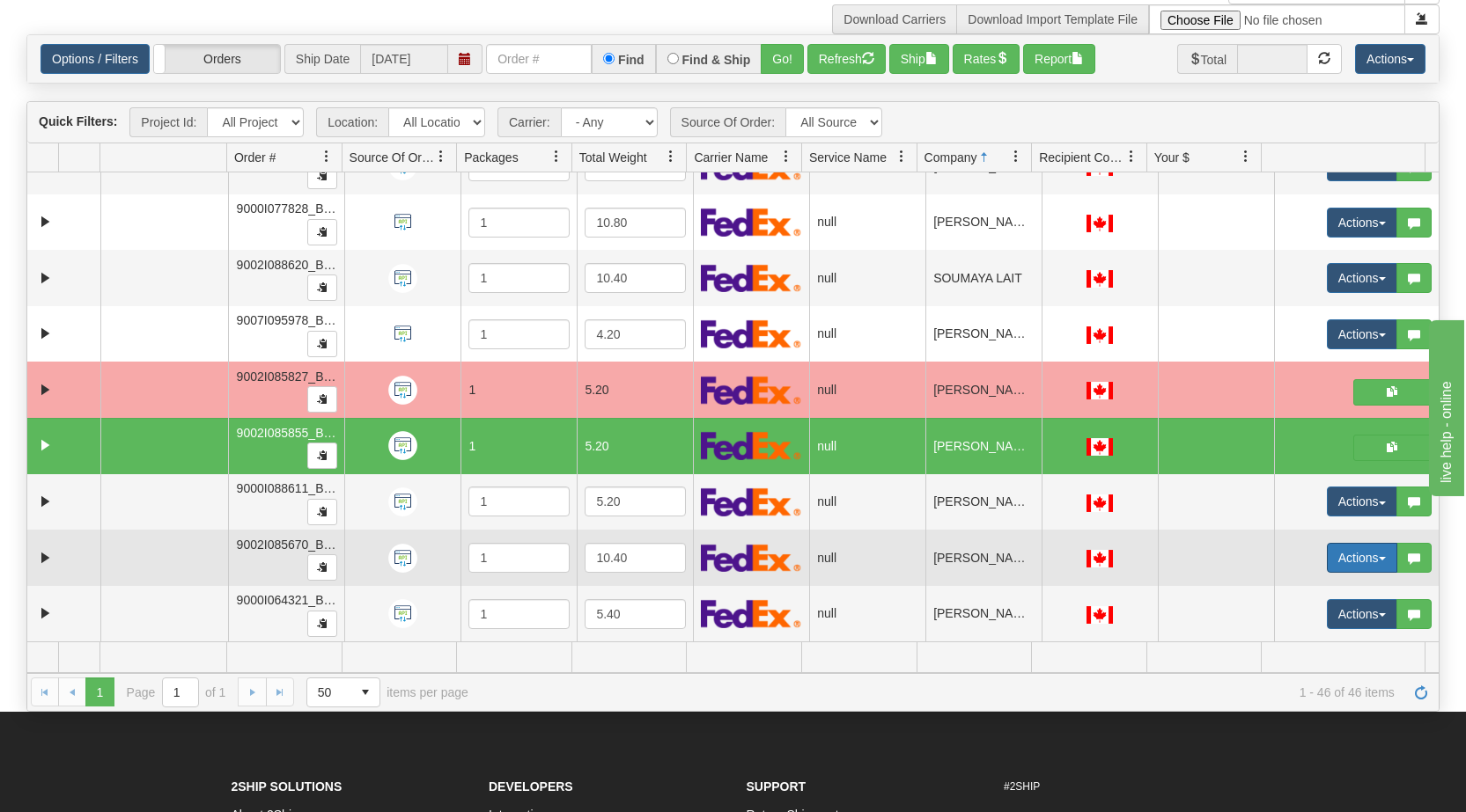
click at [1367, 556] on button "Actions" at bounding box center [1362, 558] width 70 height 30
click at [1312, 594] on link "Open" at bounding box center [1321, 592] width 152 height 23
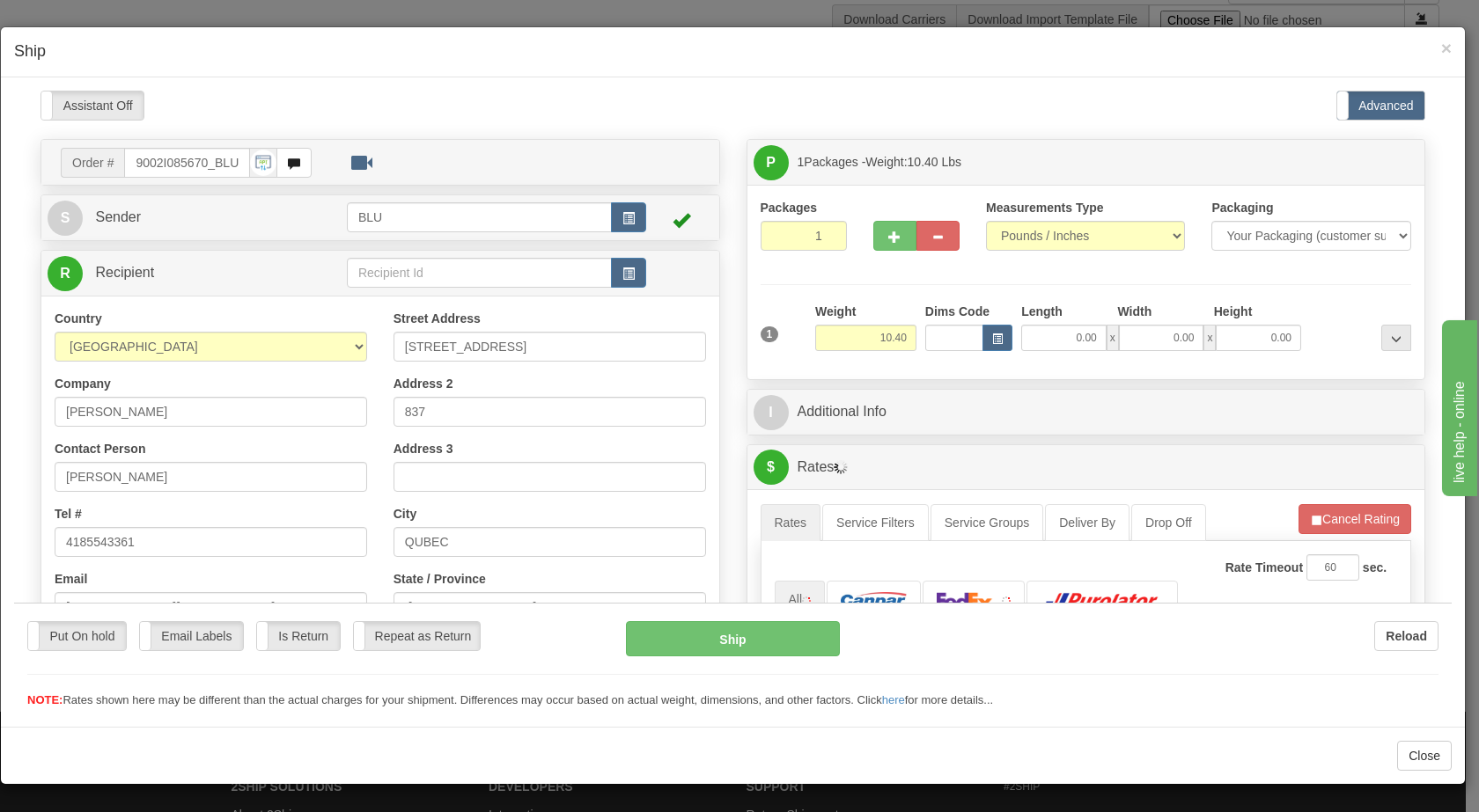
scroll to position [0, 0]
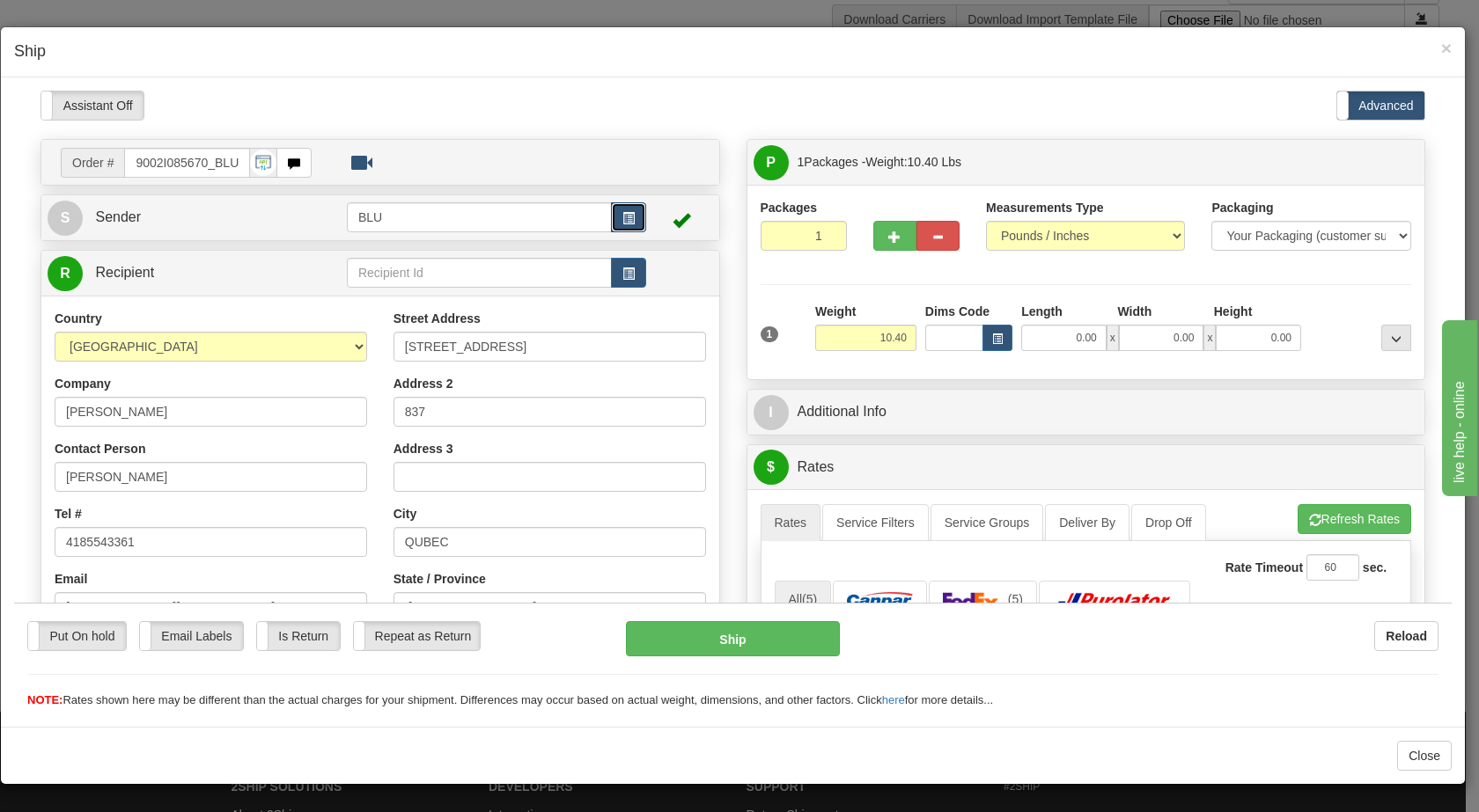
click at [623, 213] on span "button" at bounding box center [628, 218] width 13 height 12
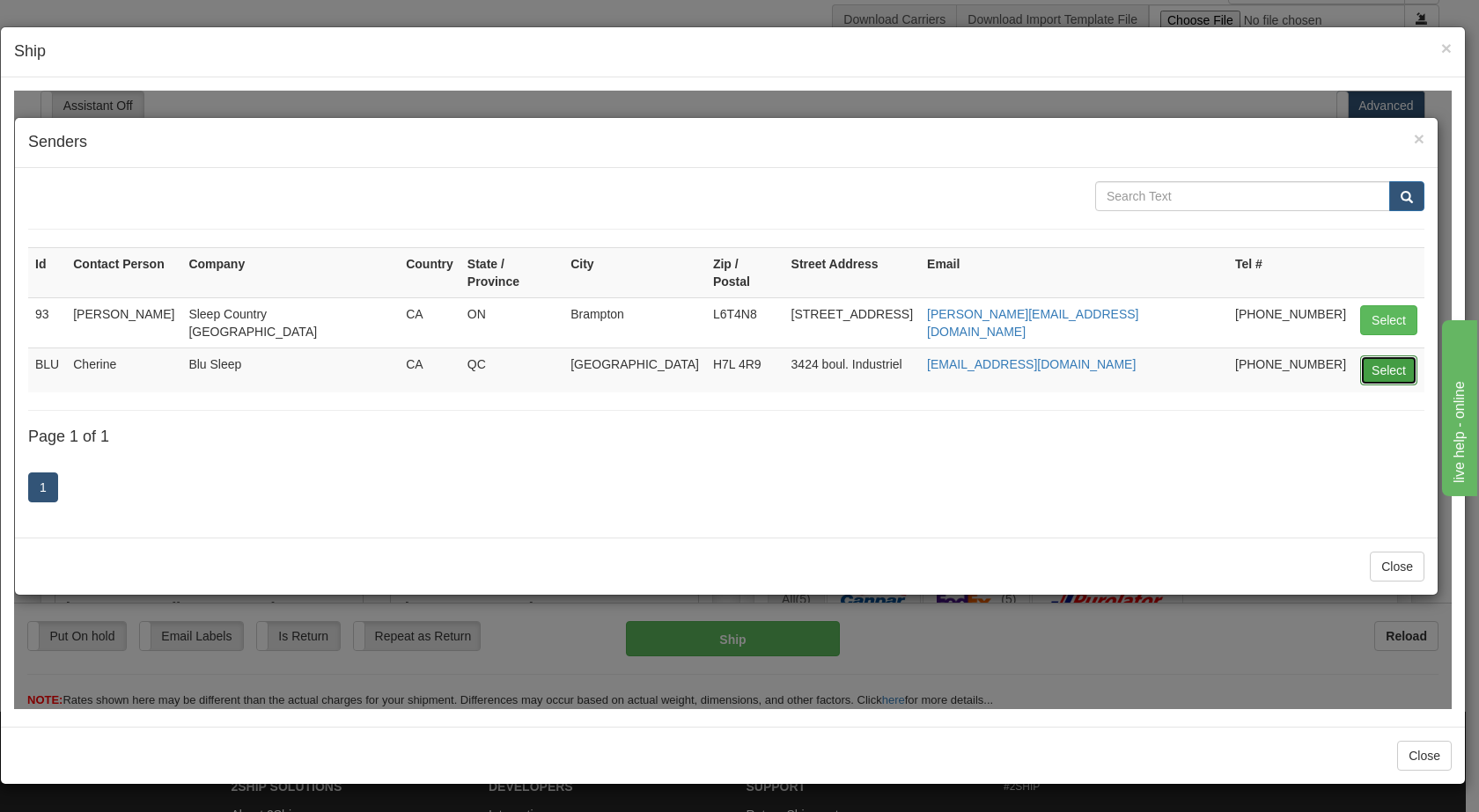
click at [1382, 355] on button "Select" at bounding box center [1389, 369] width 57 height 30
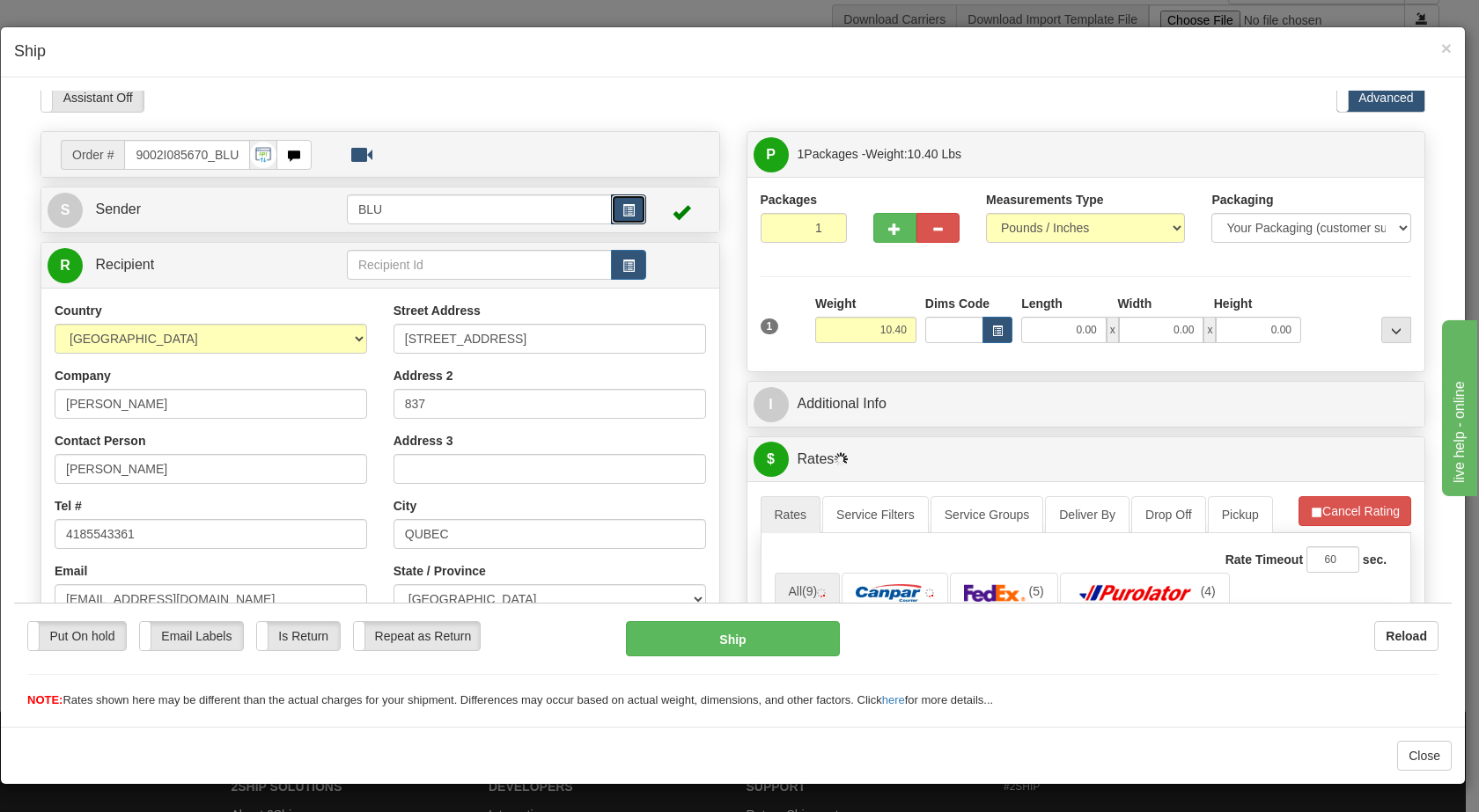
scroll to position [6, 0]
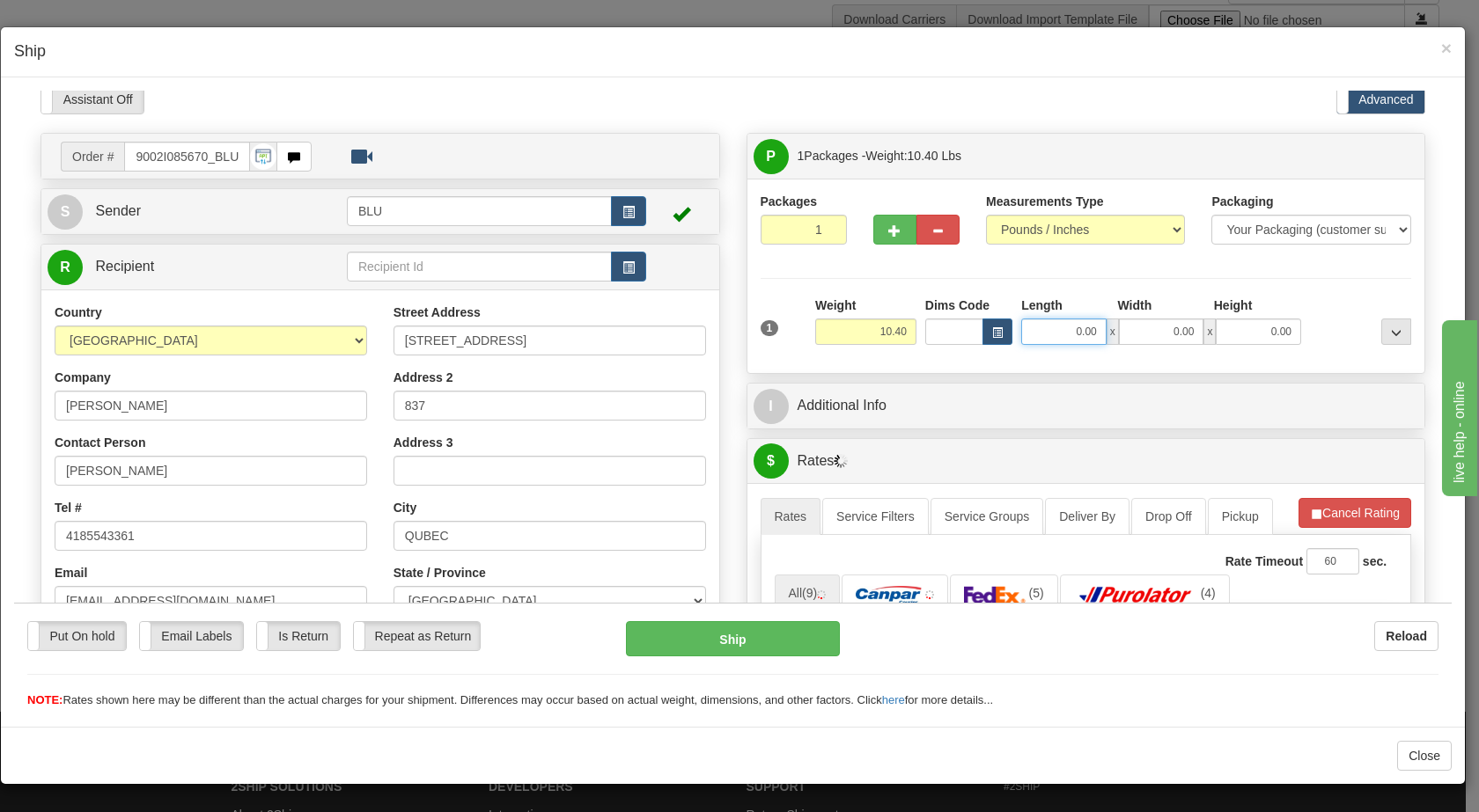
click at [1058, 332] on input "0.00" at bounding box center [1063, 330] width 86 height 26
click at [1152, 326] on input "0.00" at bounding box center [1161, 330] width 86 height 26
type input "16.00"
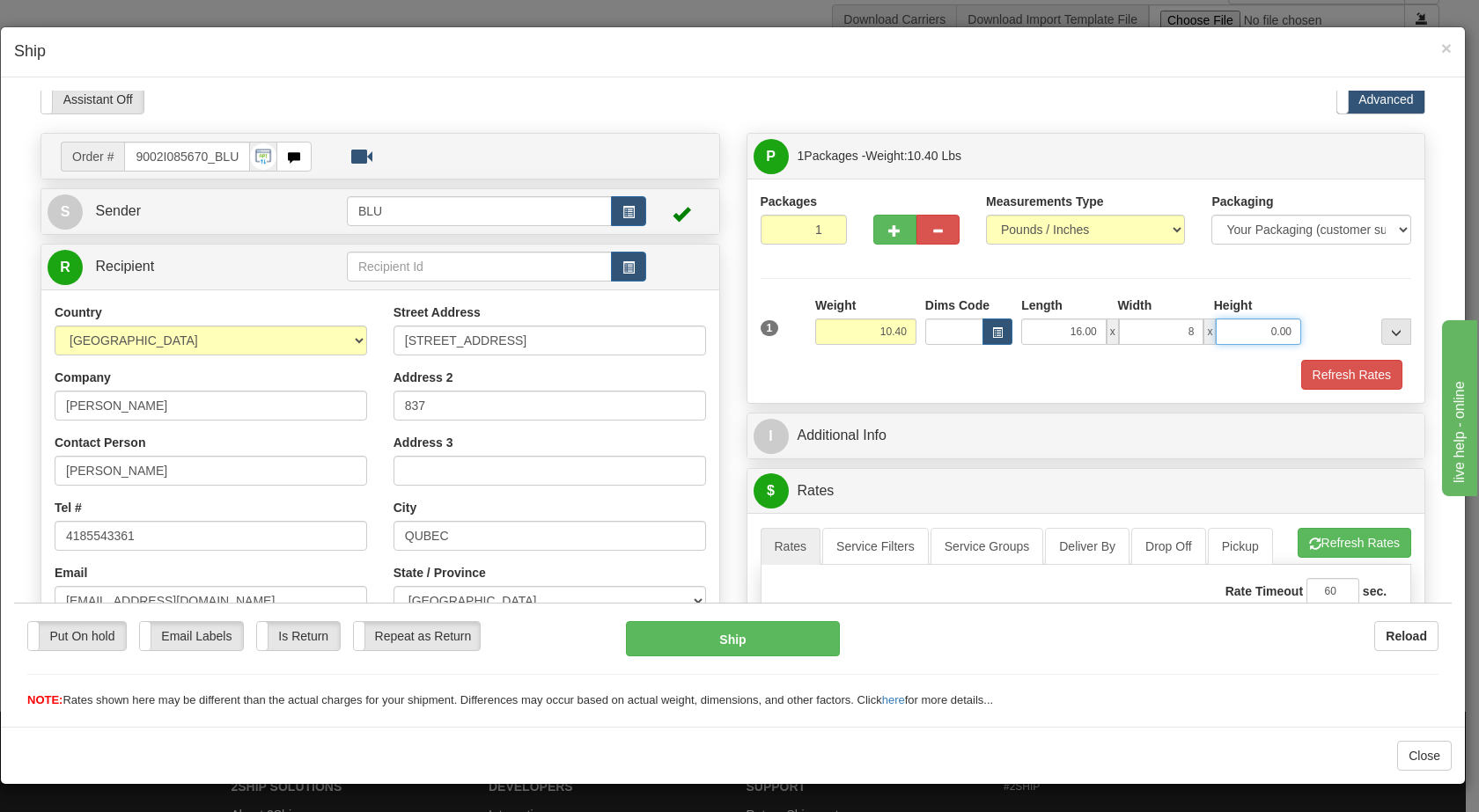
type input "8.00"
click at [1253, 331] on input "0.00" at bounding box center [1259, 330] width 86 height 26
type input "16.00"
click at [1313, 323] on div at bounding box center [1361, 319] width 110 height 48
click at [1307, 372] on button "Refresh Rates" at bounding box center [1351, 373] width 101 height 30
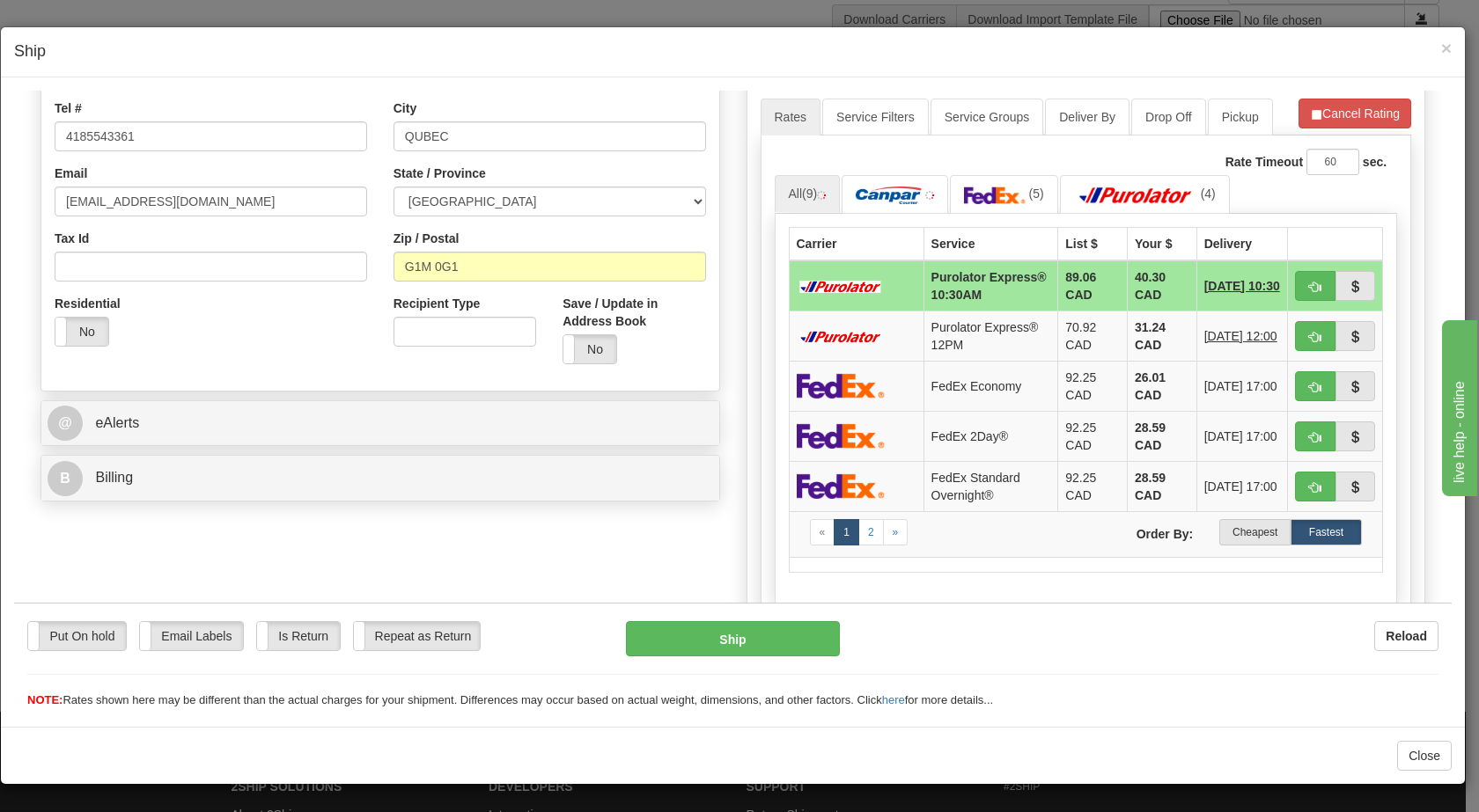
scroll to position [407, 0]
click at [1219, 544] on label "Cheapest" at bounding box center [1255, 530] width 71 height 26
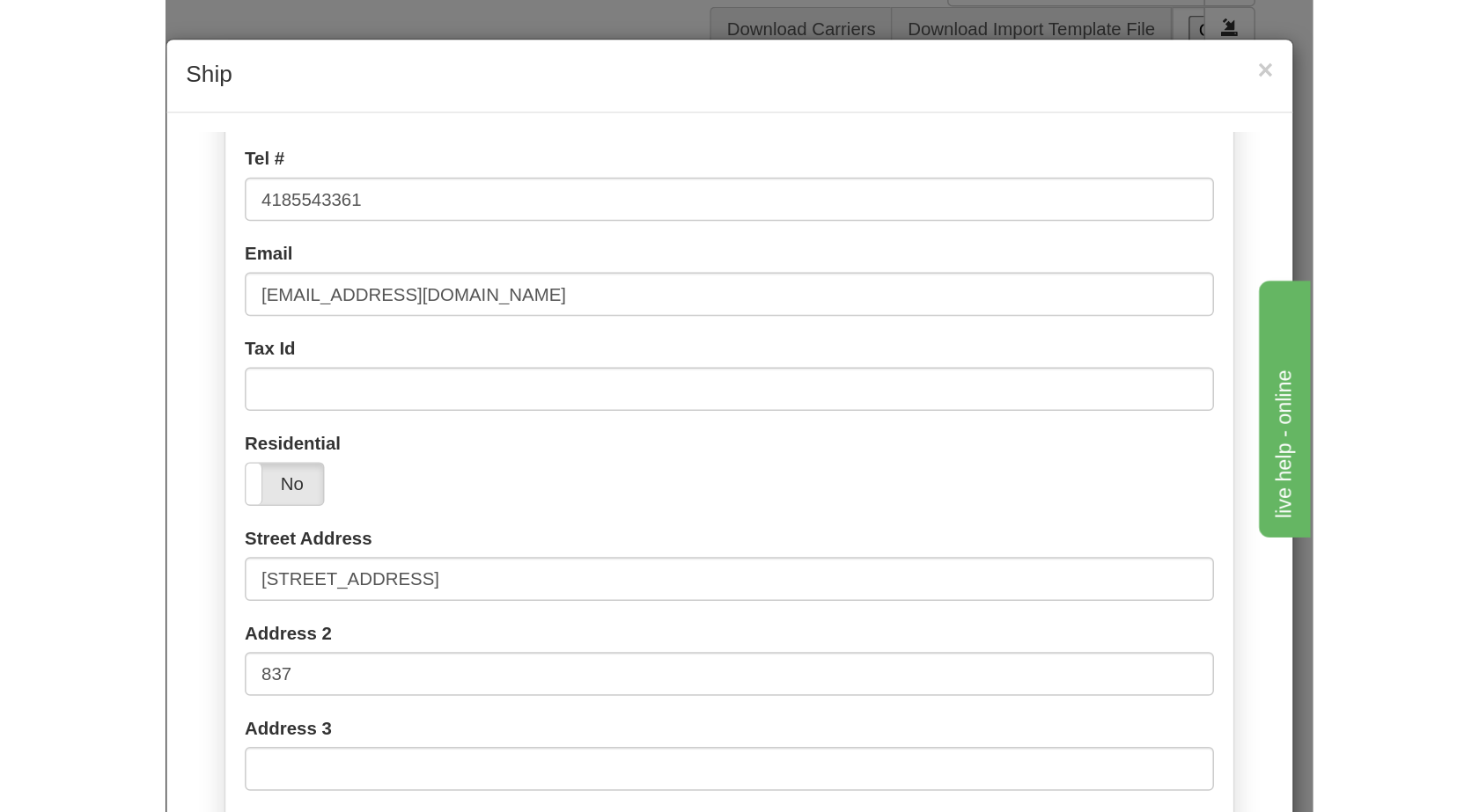
scroll to position [101, 0]
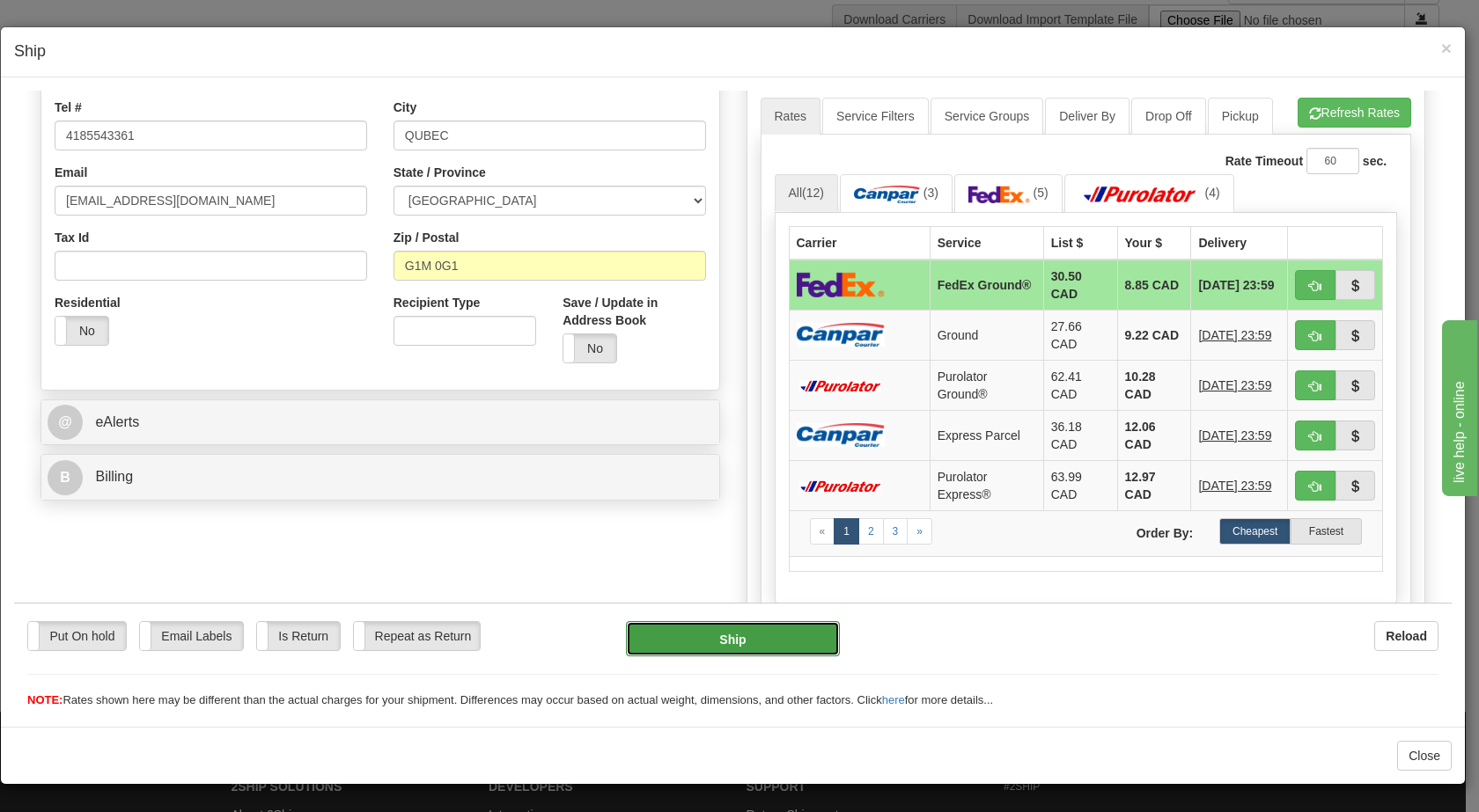
click at [722, 641] on button "Ship" at bounding box center [732, 638] width 213 height 36
type input "92"
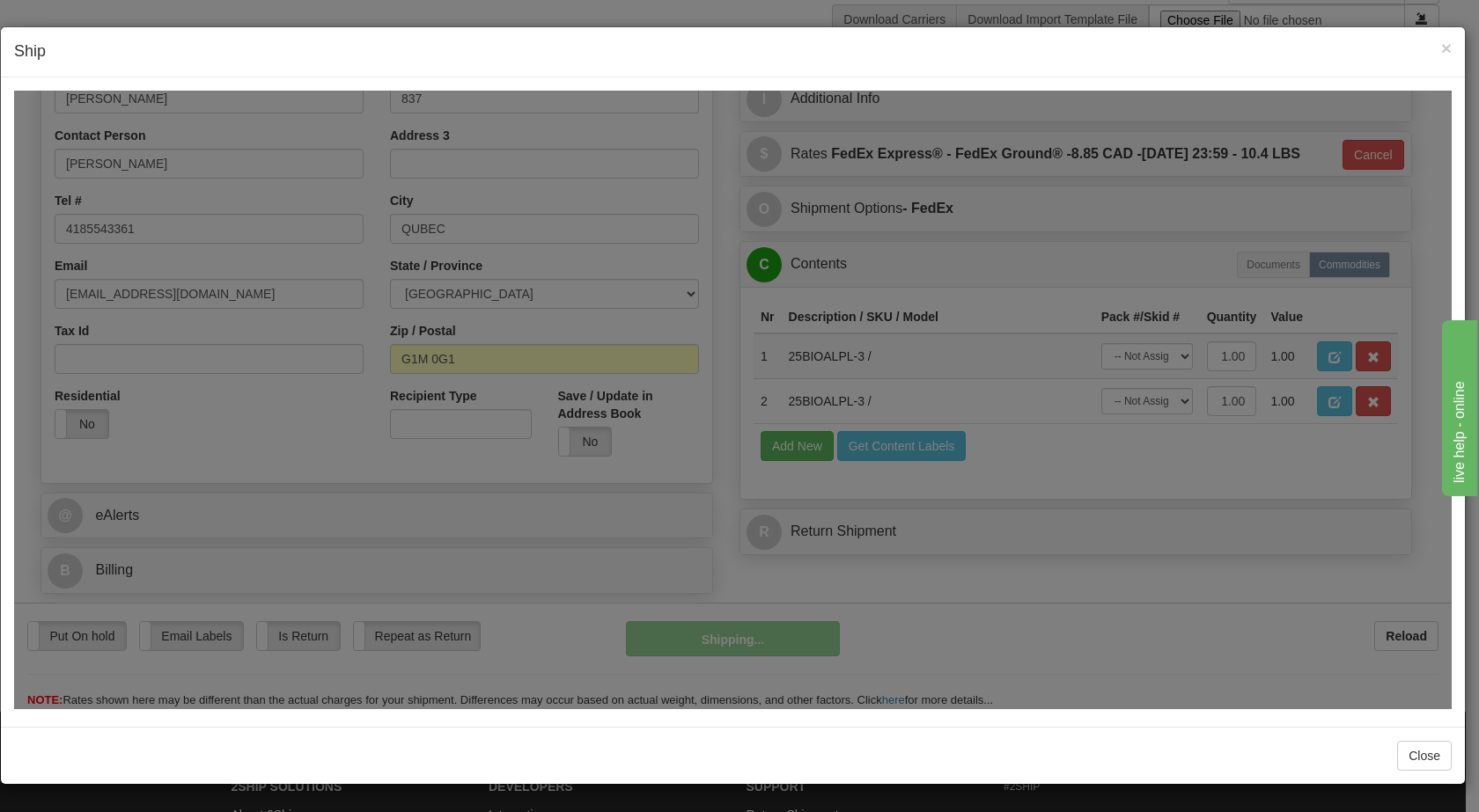
scroll to position [314, 0]
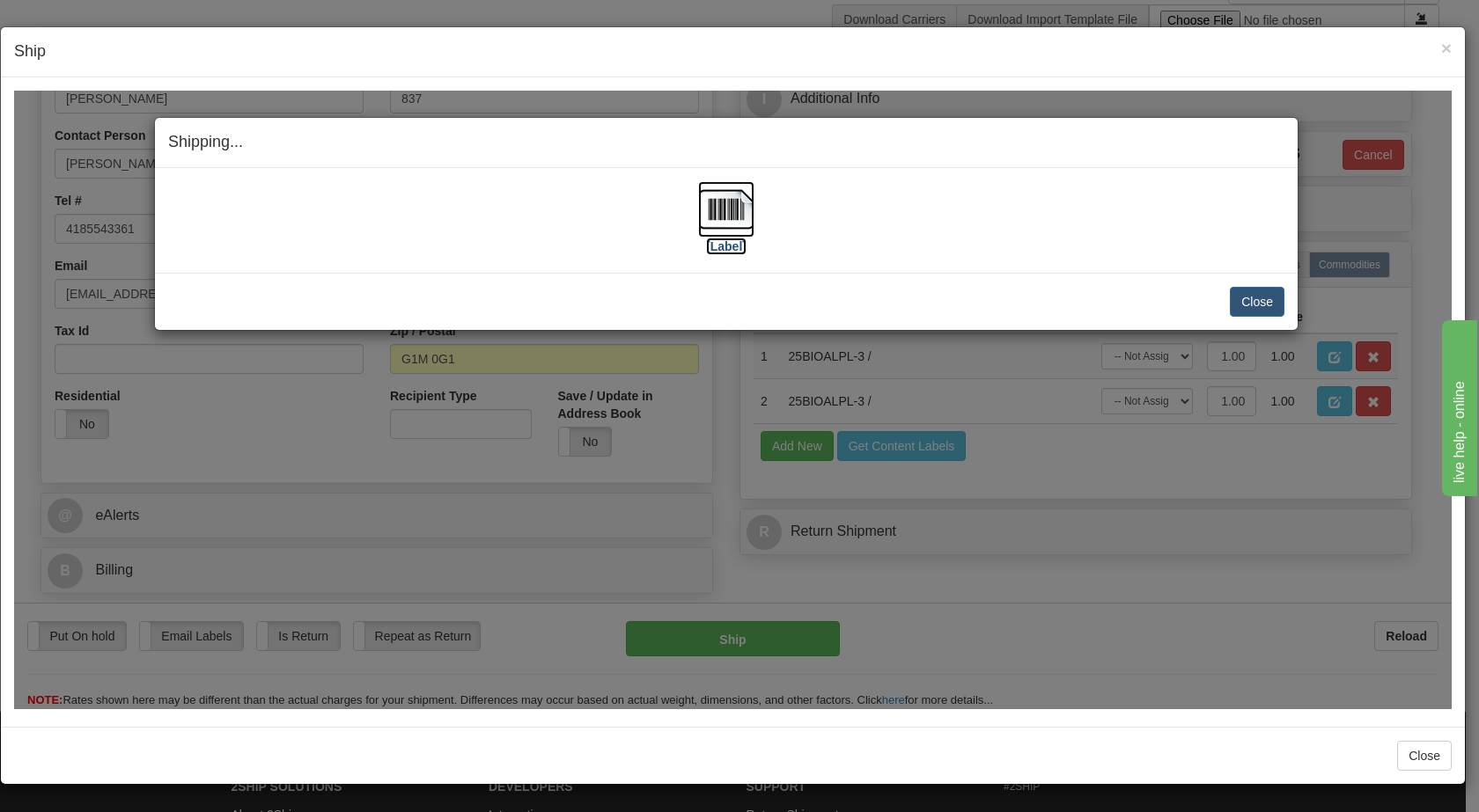
click at [726, 201] on img at bounding box center [727, 209] width 57 height 57
click at [1264, 289] on button "Close" at bounding box center [1257, 300] width 55 height 30
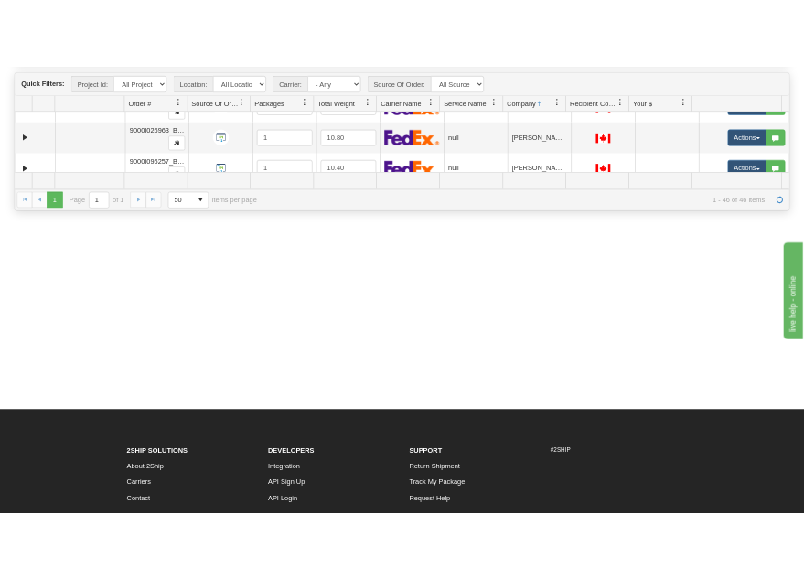
scroll to position [290, 0]
